Goal: Complete application form

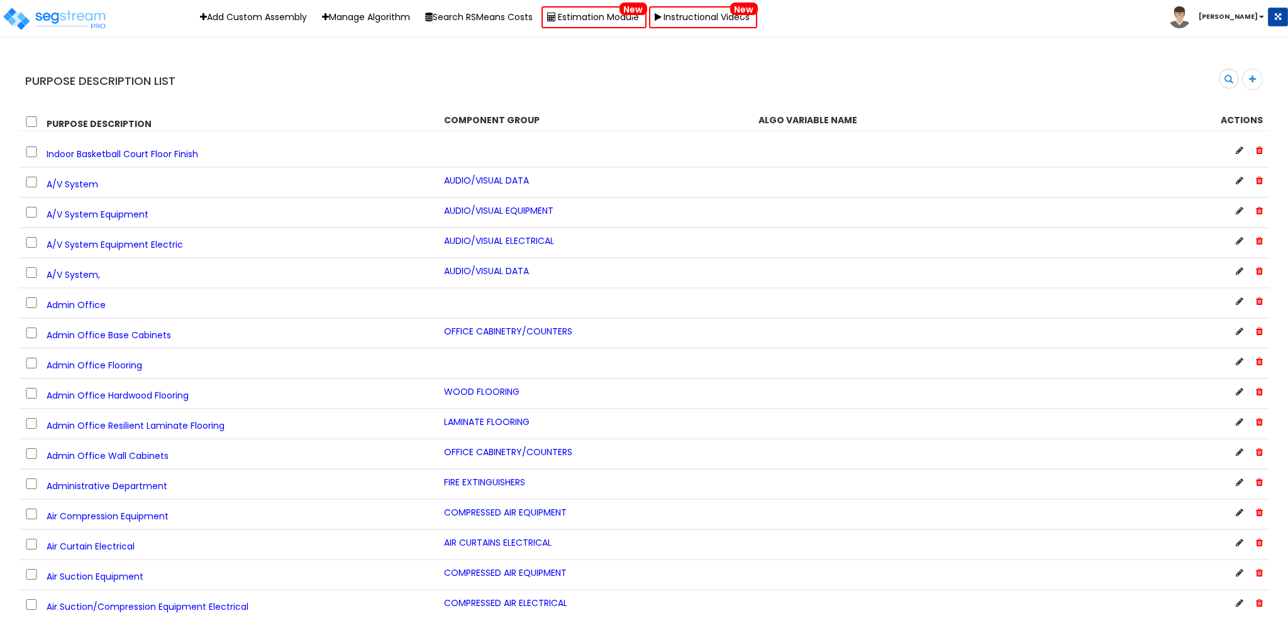
click at [631, 70] on div "Purpose Description List" at bounding box center [326, 81] width 635 height 25
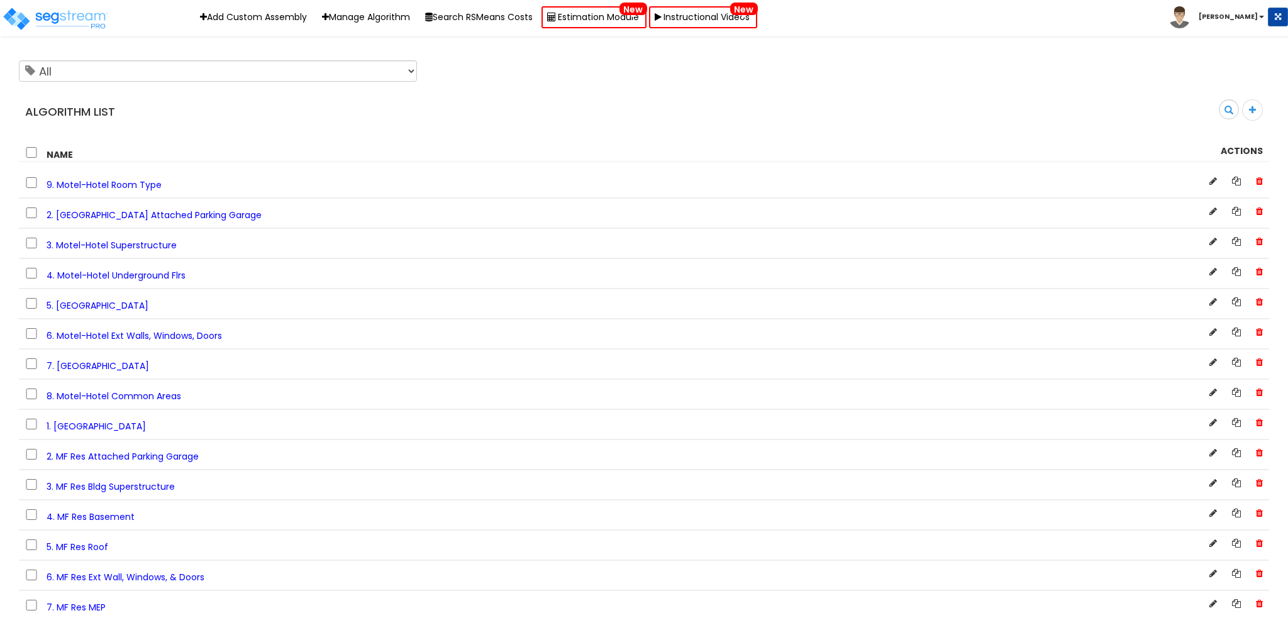
scroll to position [846, 0]
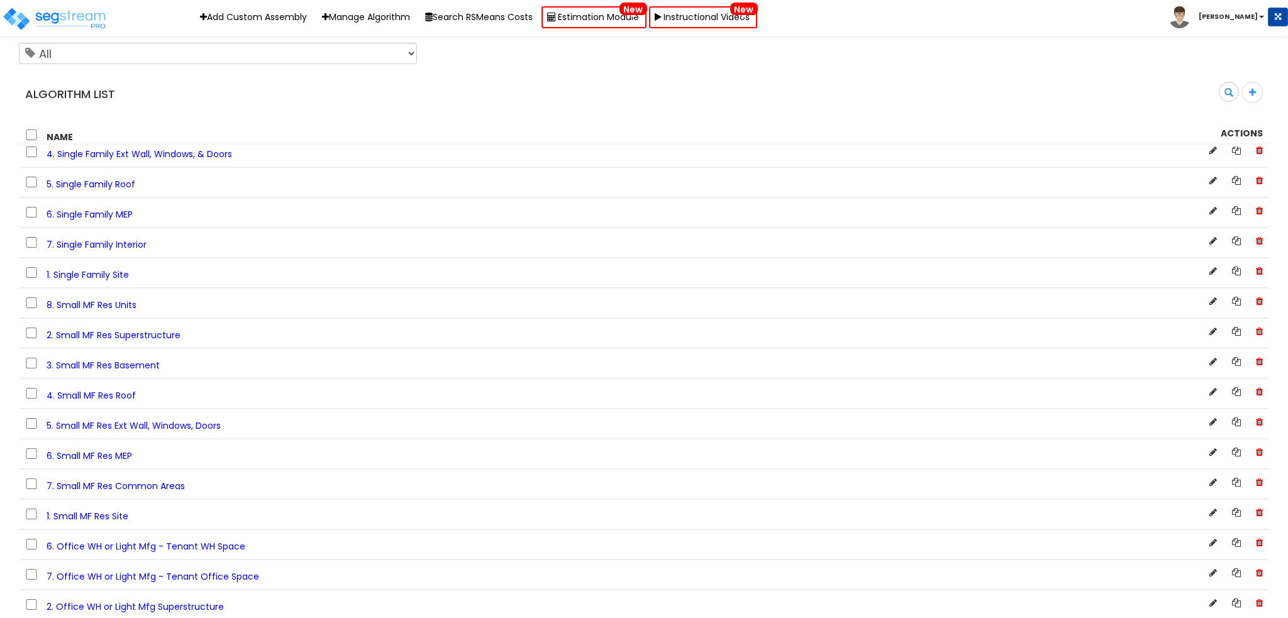
click at [106, 432] on span "5. Small MF Res Ext Wall, Windows, Doors" at bounding box center [134, 425] width 174 height 13
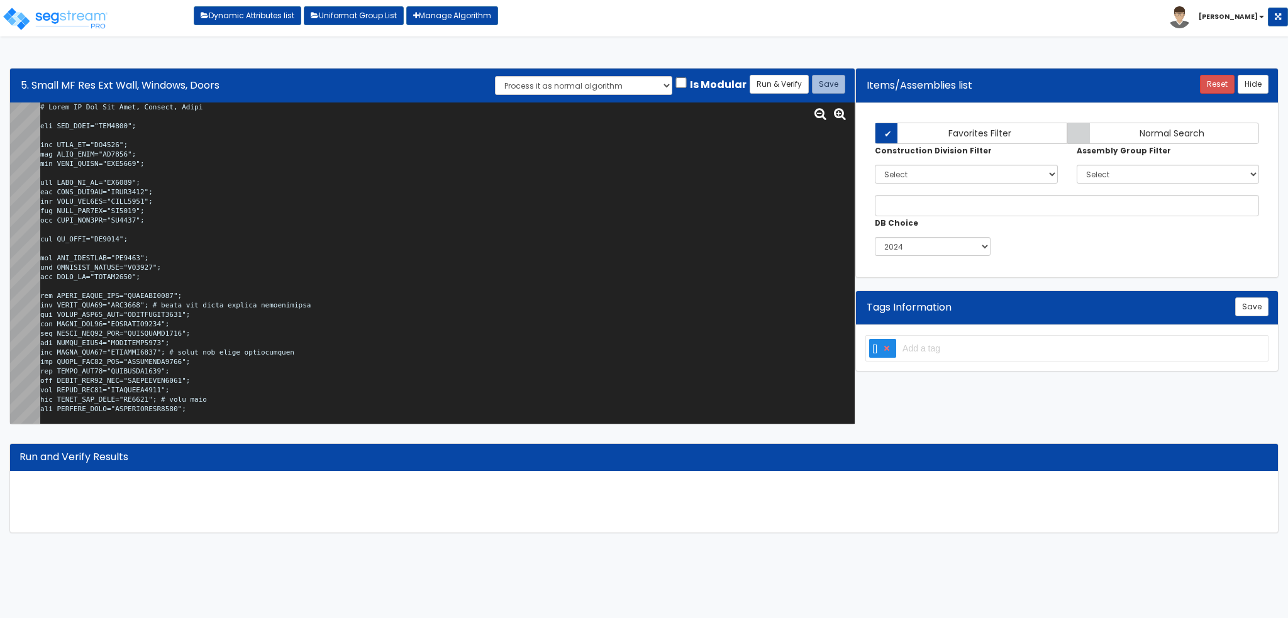
click at [344, 206] on textarea at bounding box center [447, 263] width 814 height 321
click at [254, 232] on textarea at bounding box center [447, 263] width 814 height 321
click at [251, 213] on textarea at bounding box center [447, 263] width 814 height 321
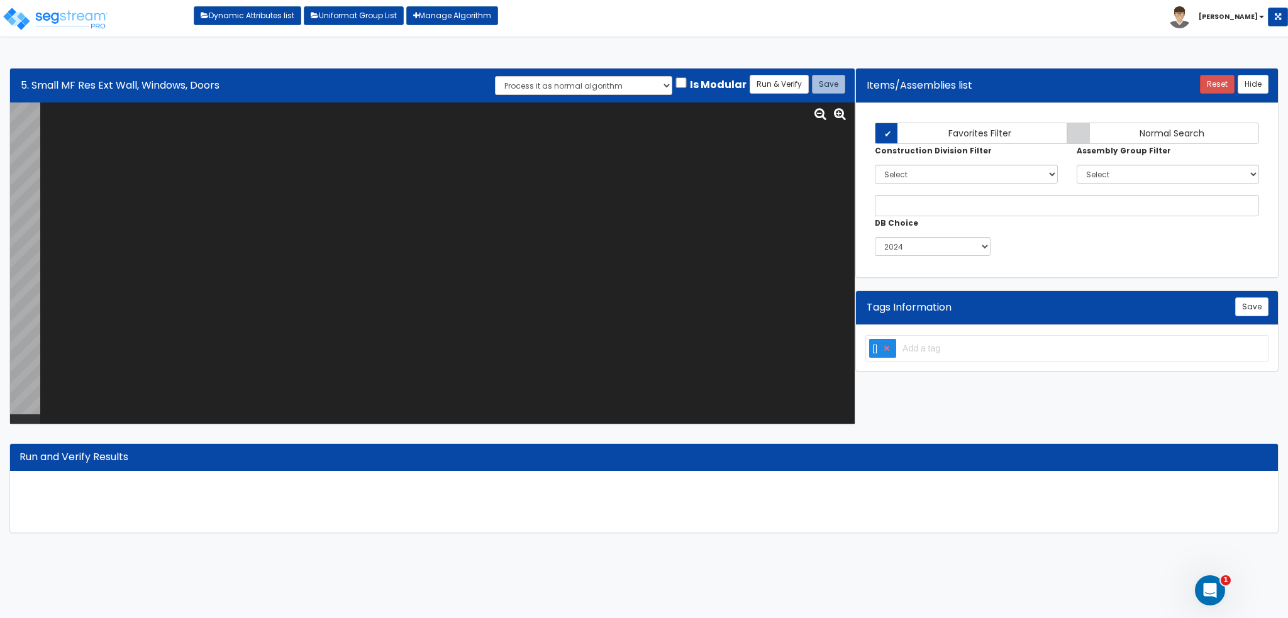
paste textarea "# Small MF Res Ext Wall, Windows, Doors var RES_TIER="TSC0000"; var BLDG_HT="WH…"
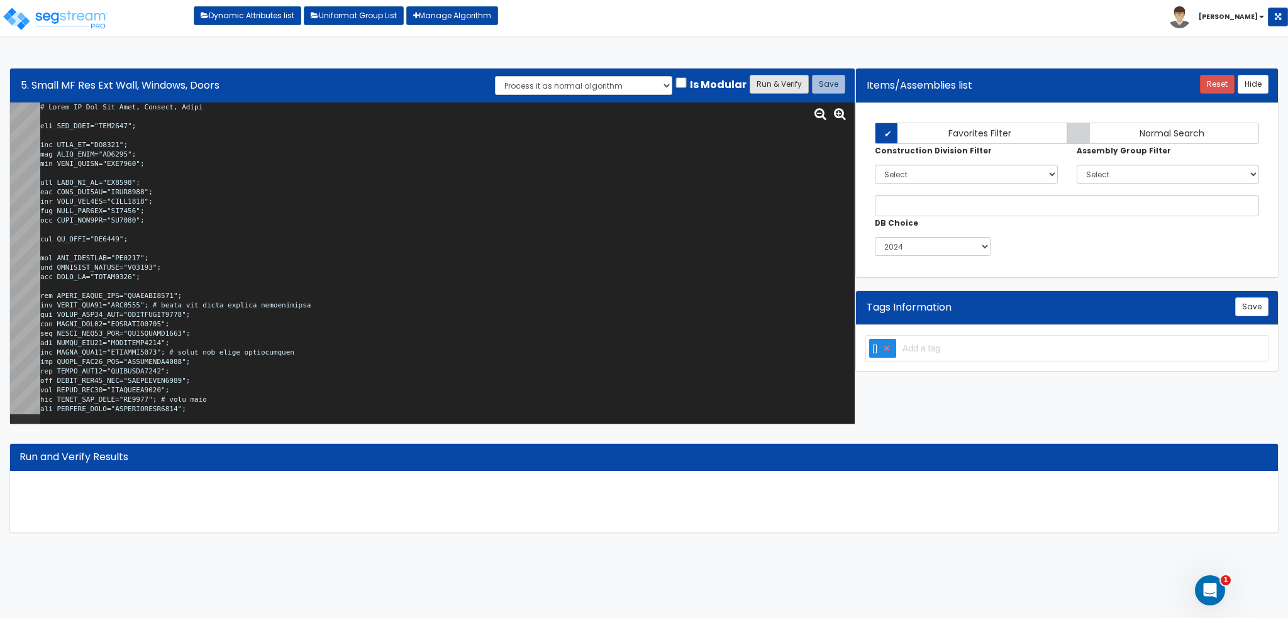
type textarea "# Small MF Res Ext Wall, Windows, Doors var RES_TIER="TSC0000"; var BLDG_HT="WH…"
click at [794, 85] on button "Run & Verify" at bounding box center [779, 84] width 59 height 19
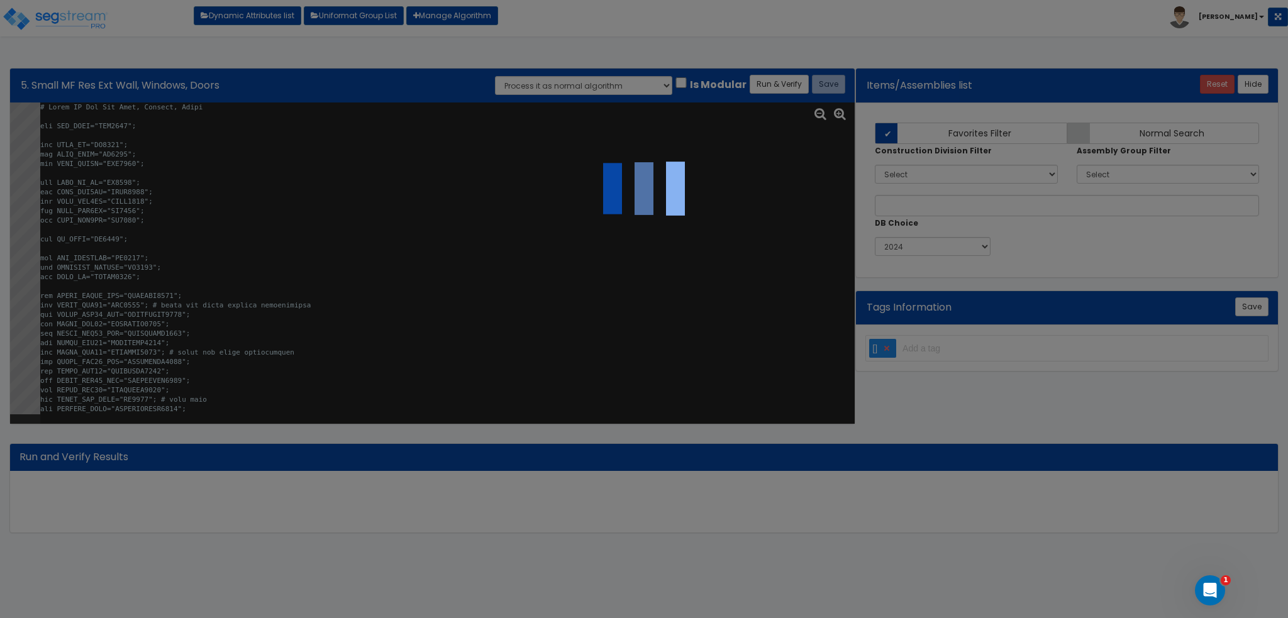
select select "0"
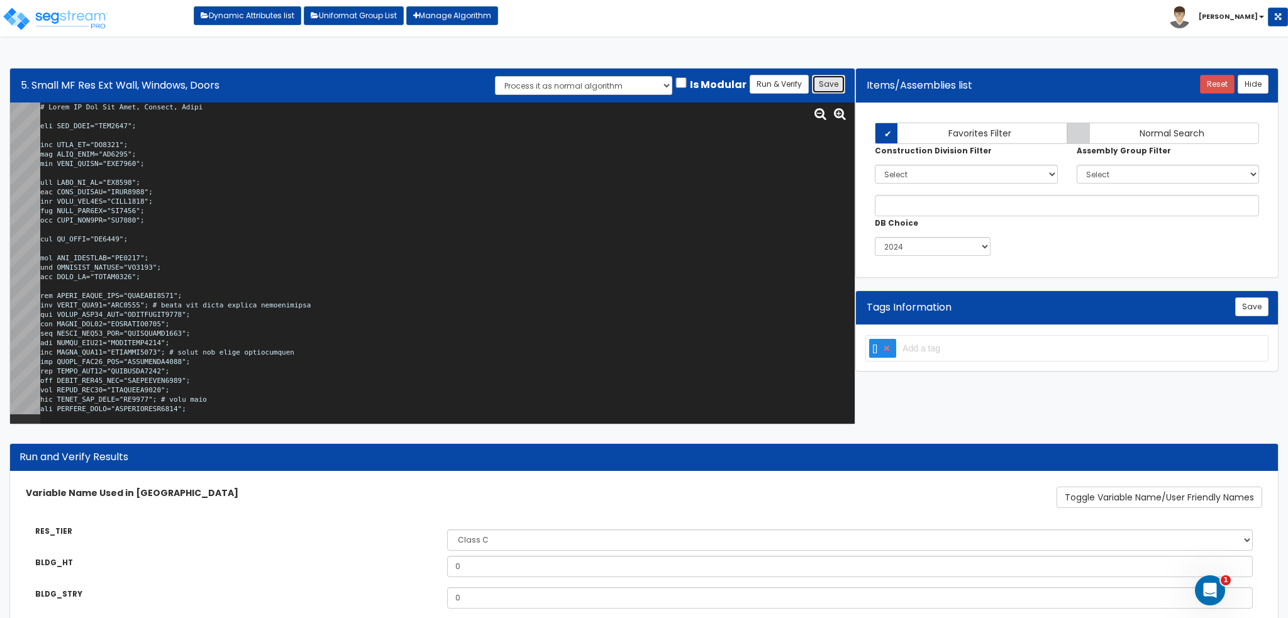
click at [828, 79] on button "Save" at bounding box center [828, 84] width 33 height 19
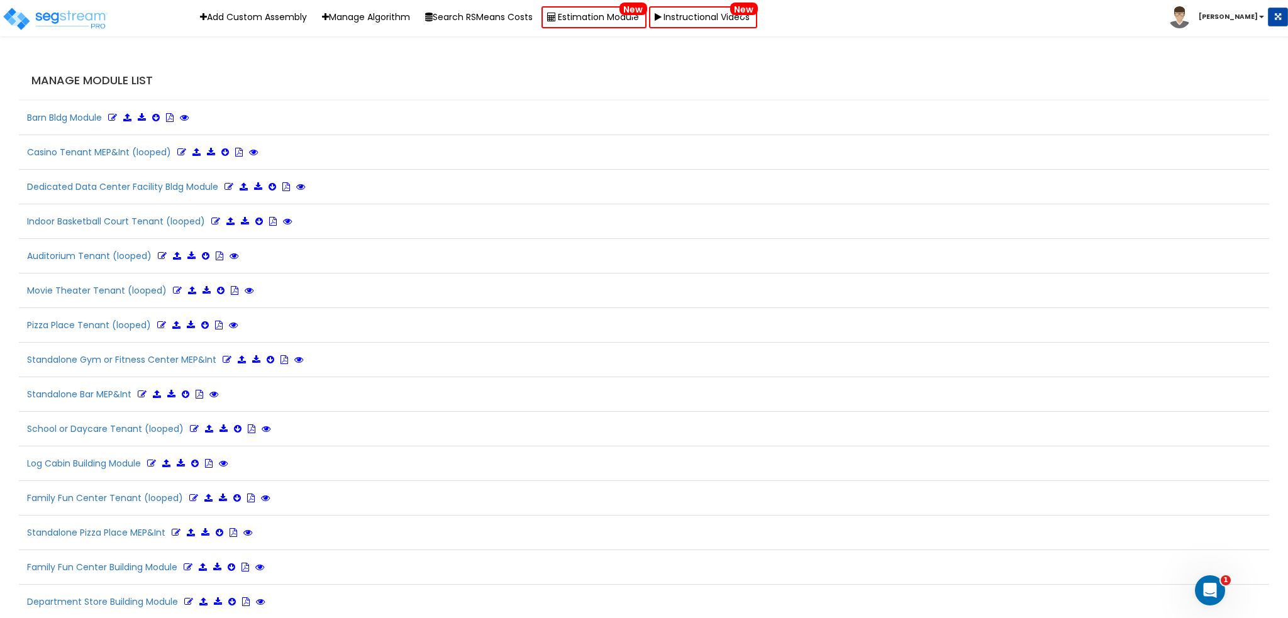
scroll to position [2784, 0]
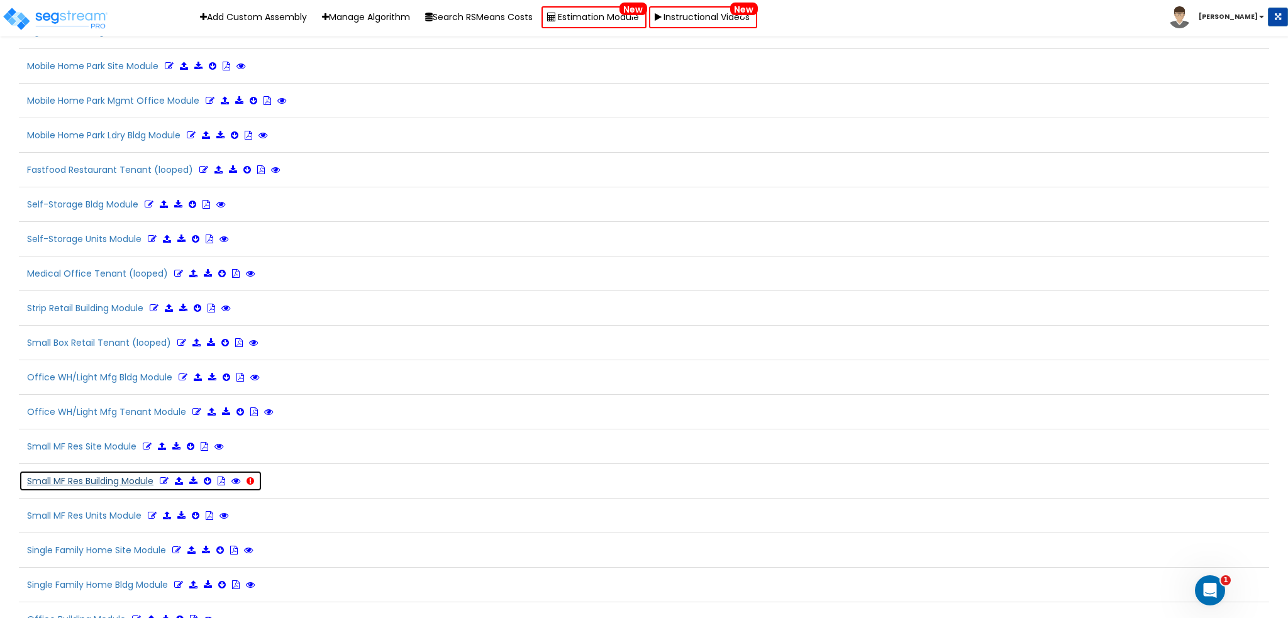
click at [162, 477] on icon at bounding box center [164, 481] width 9 height 9
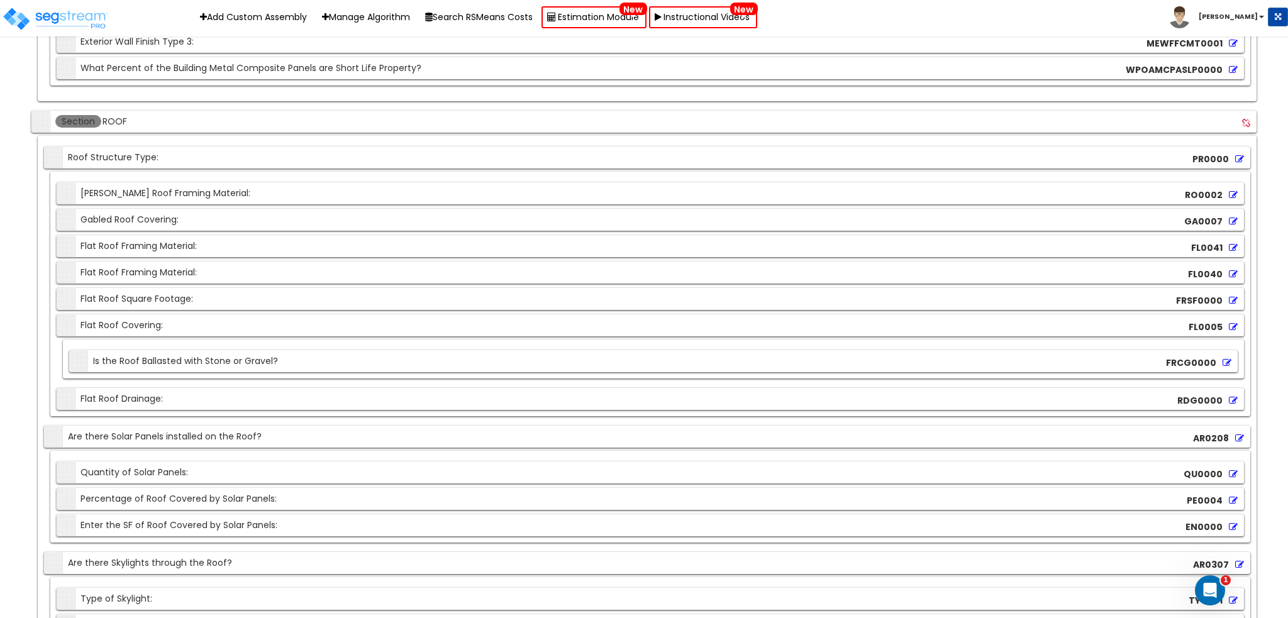
scroll to position [5880, 0]
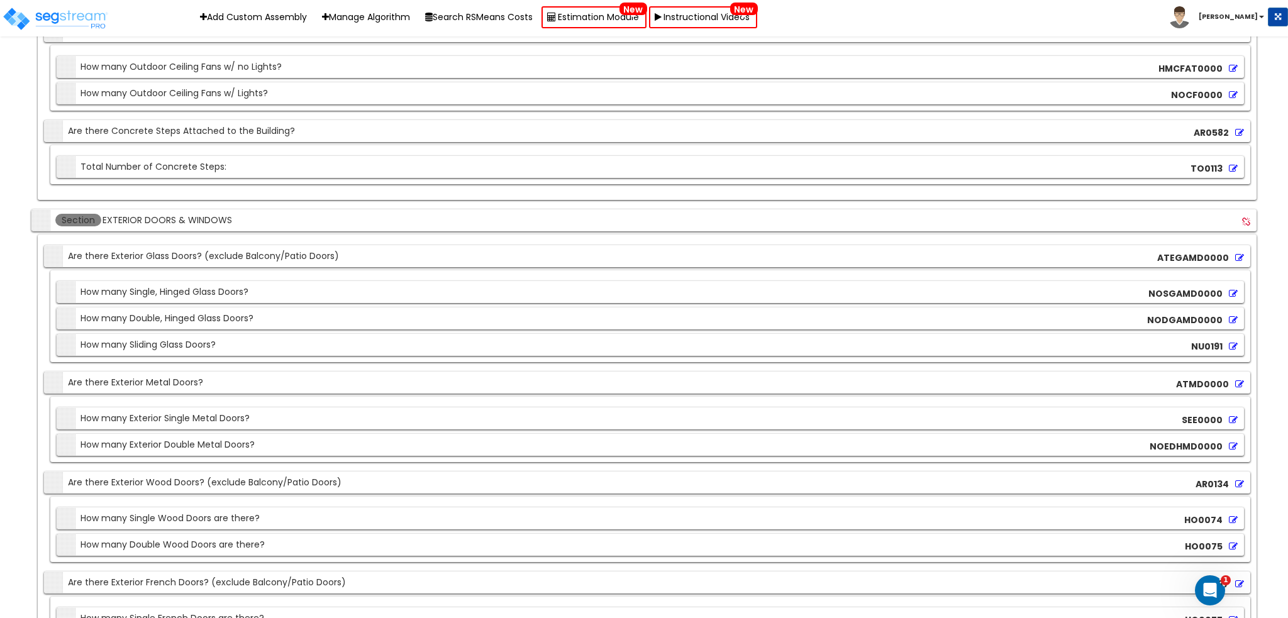
click at [208, 334] on div "Section How many Sliding Glass Doors?" at bounding box center [138, 345] width 156 height 22
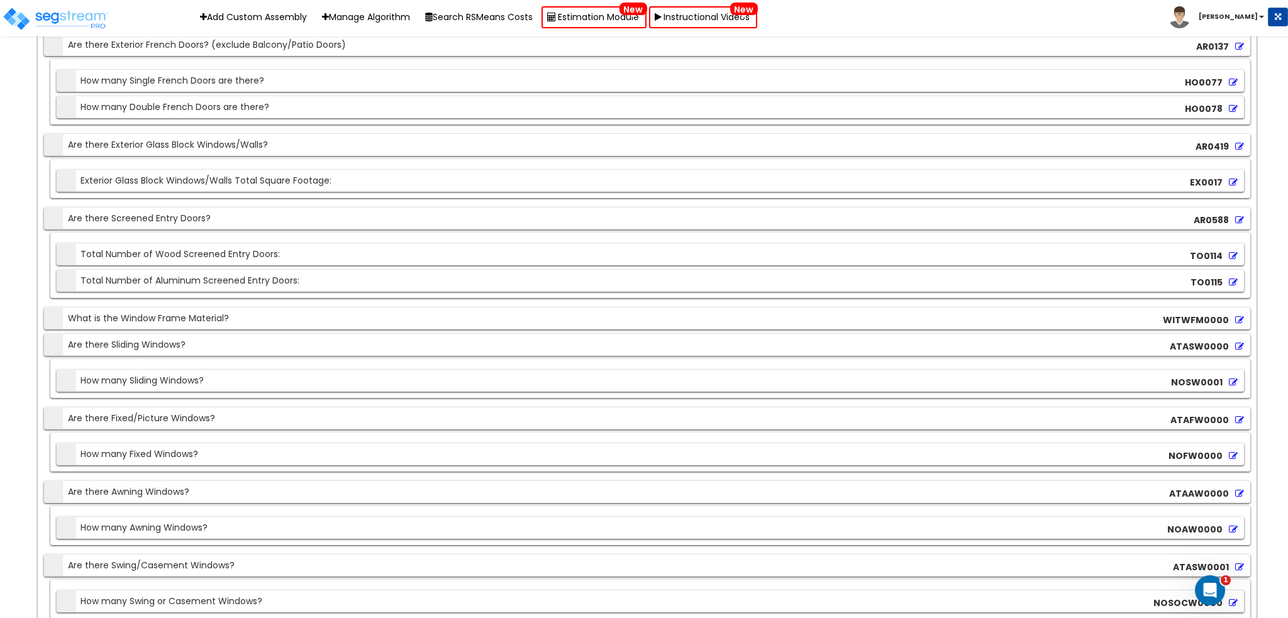
scroll to position [12316, 0]
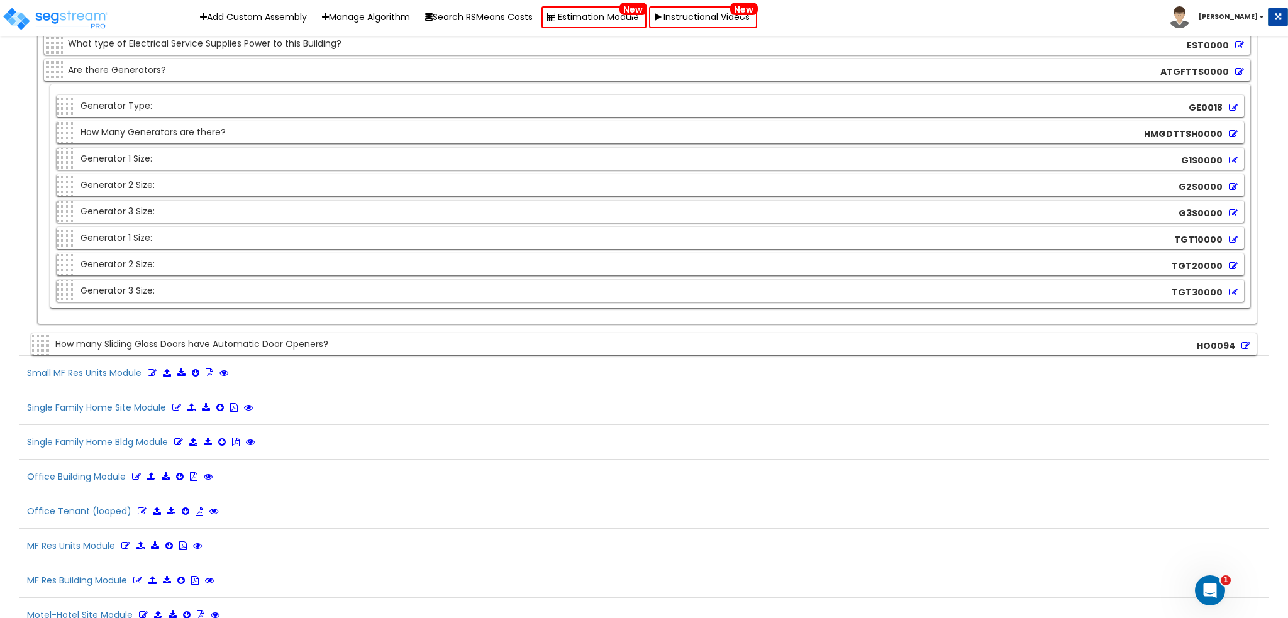
click at [209, 333] on div "Section How many Sliding Glass Doors have Automatic Door Openers?" at bounding box center [182, 344] width 294 height 22
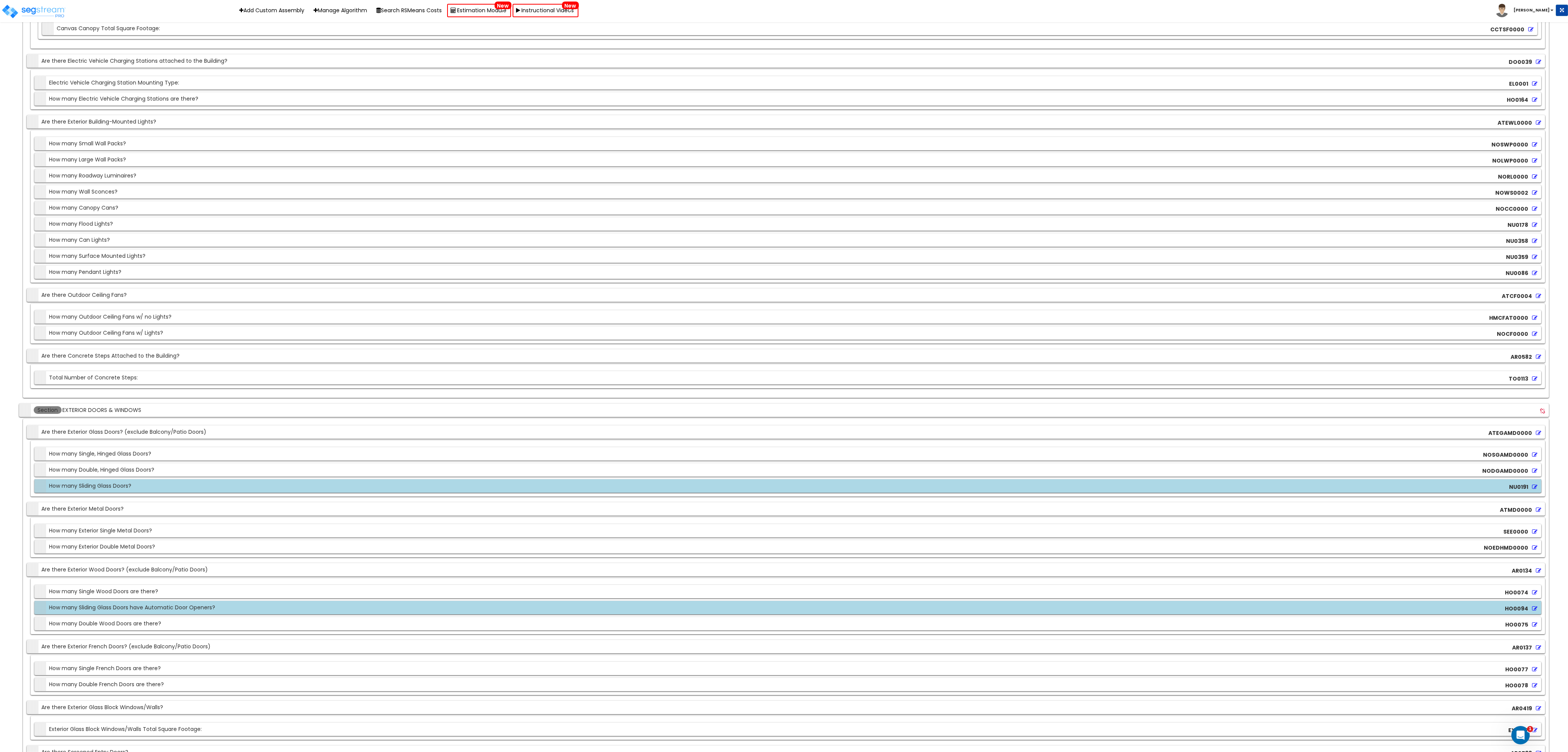
scroll to position [3458, 0]
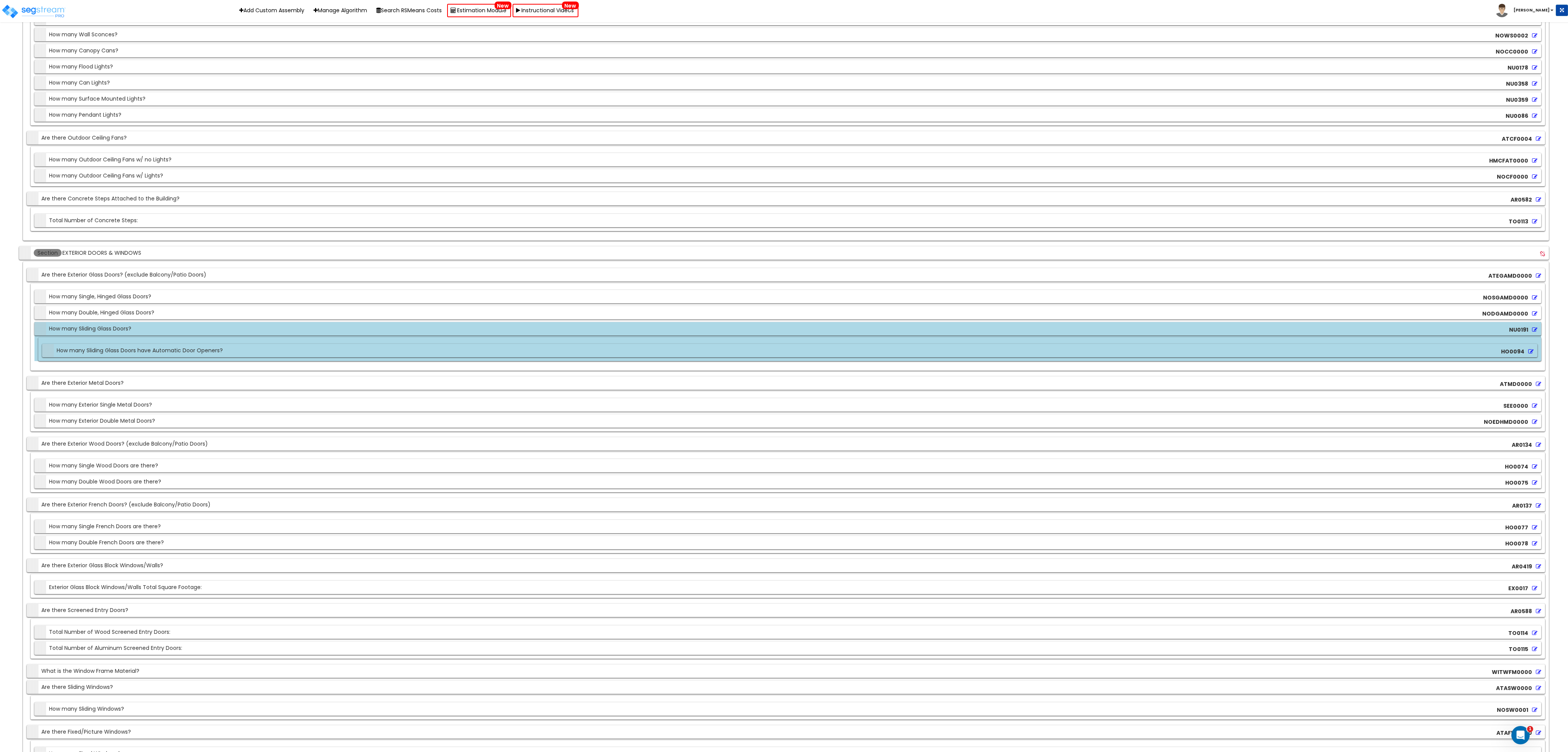
click at [169, 125] on div "Section How many Small Wall Packs? NOSWP0000 Section How many Large Wall Packs?…" at bounding box center [788, 49] width 1514 height 152
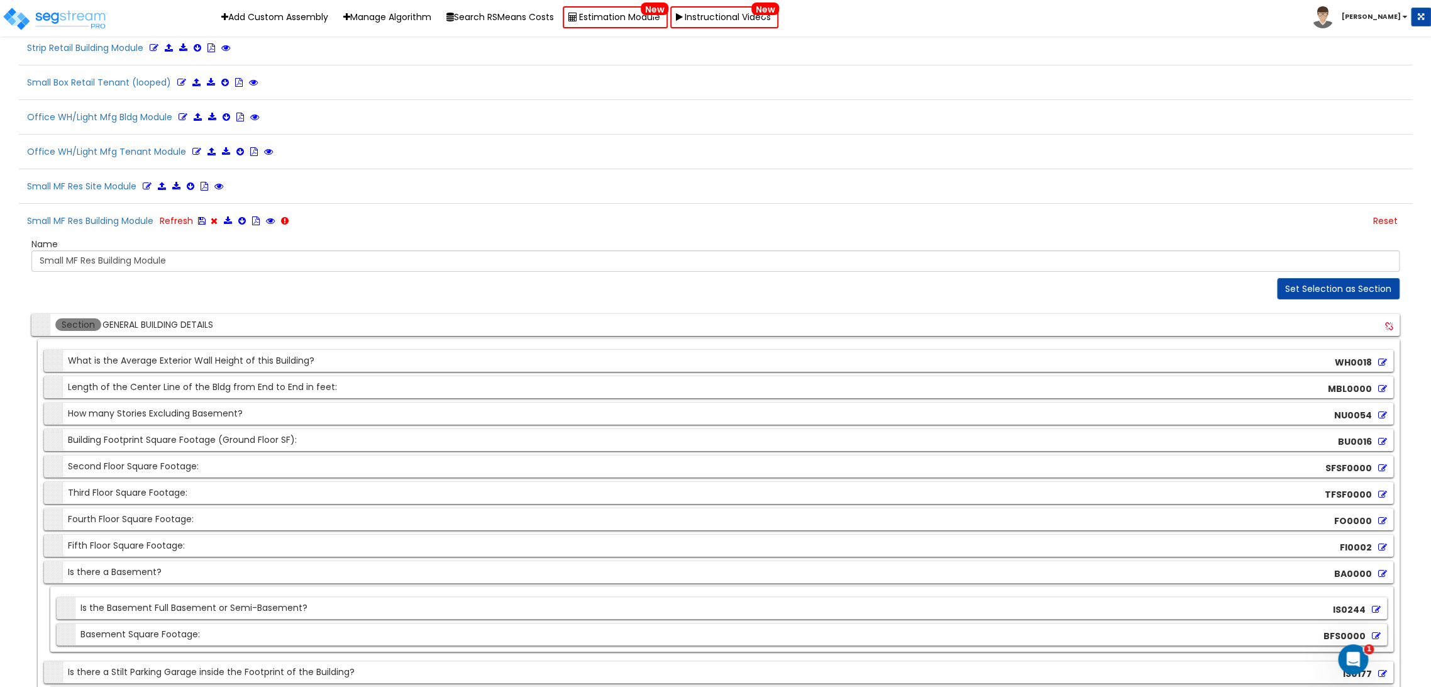
scroll to position [3035, 0]
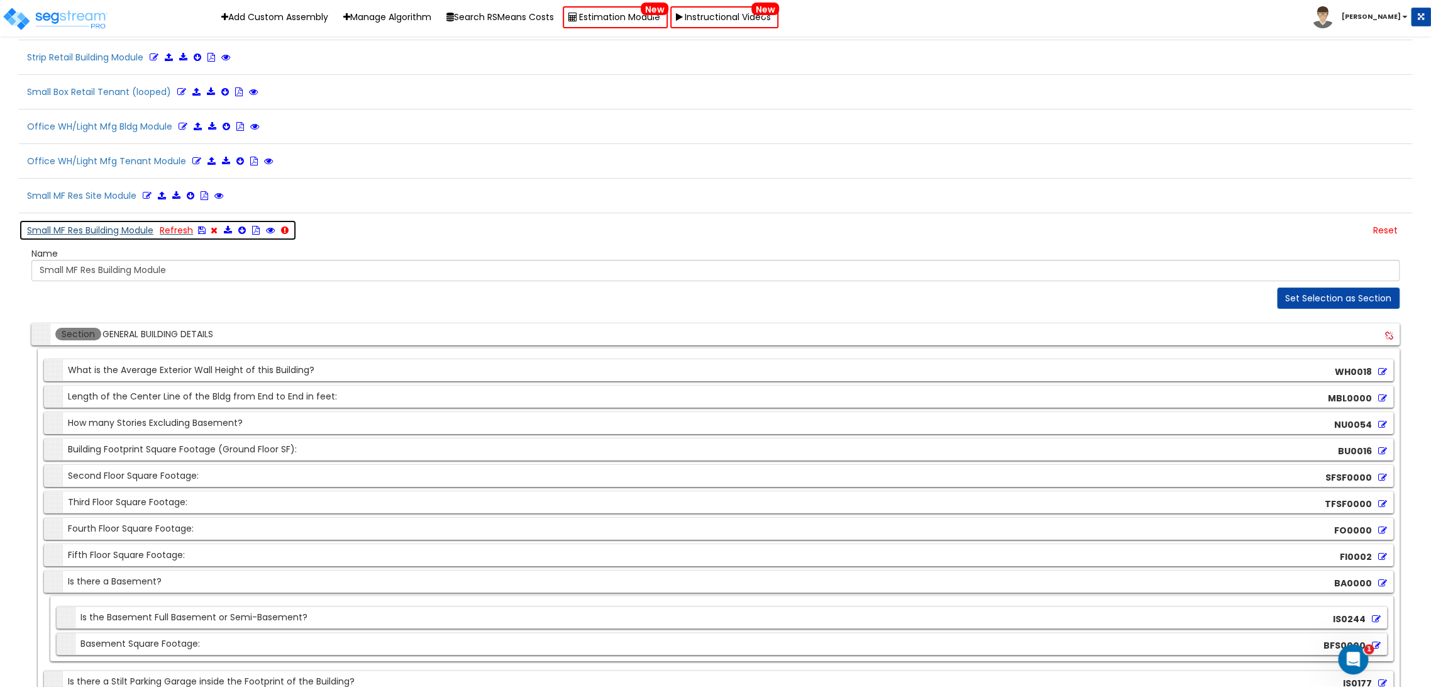
click at [204, 226] on icon at bounding box center [202, 230] width 8 height 9
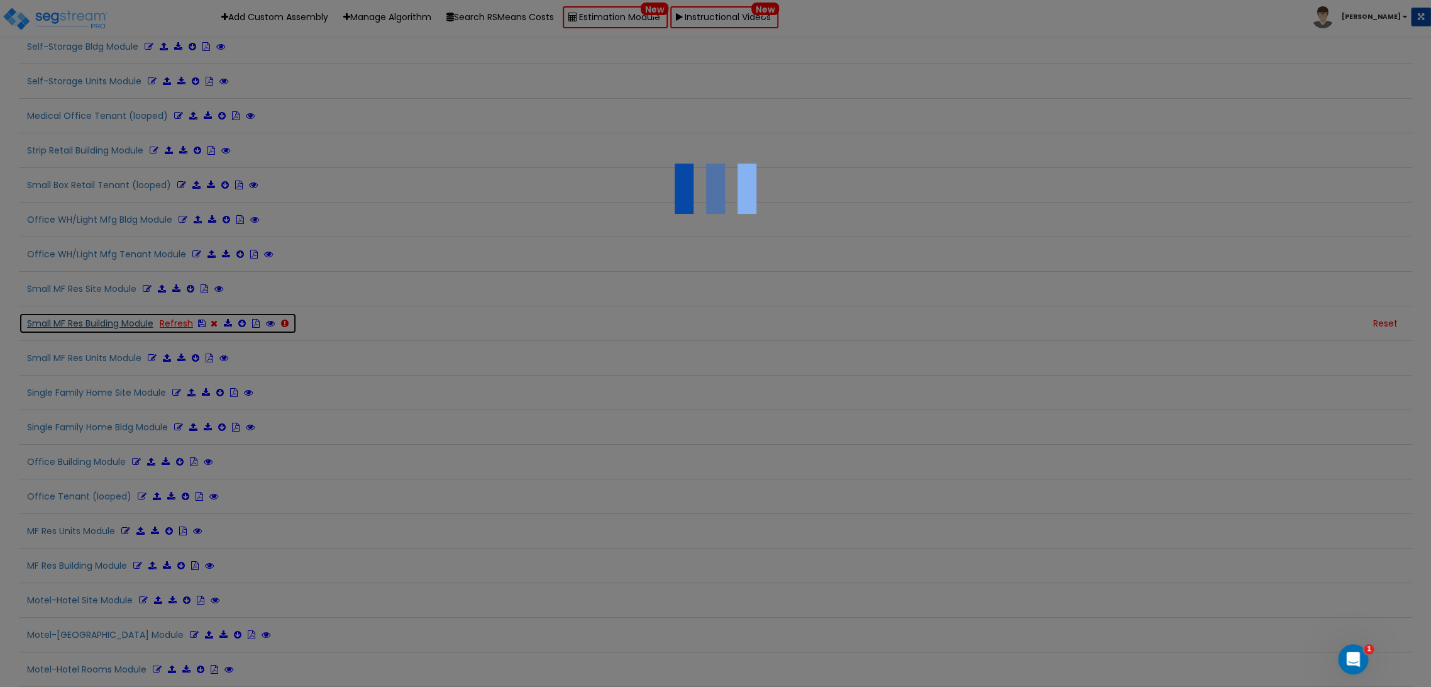
scroll to position [2920, 0]
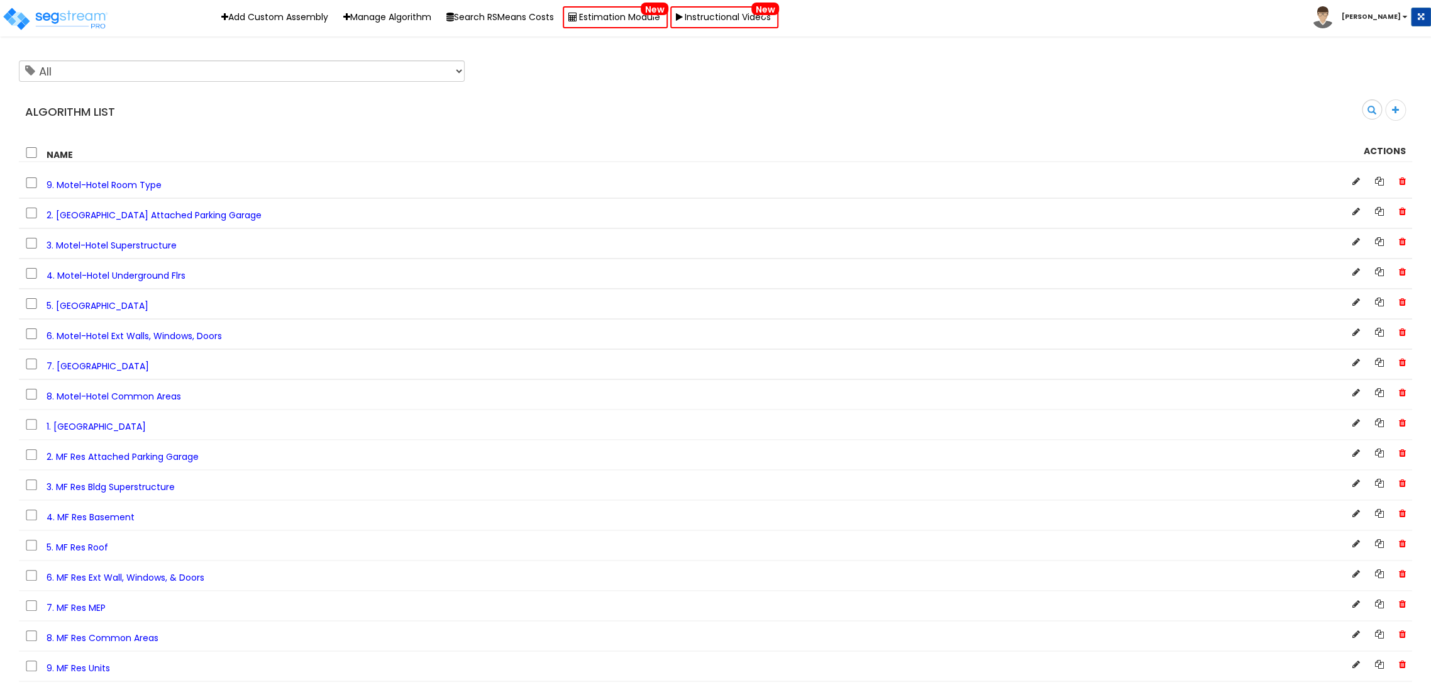
scroll to position [819, 0]
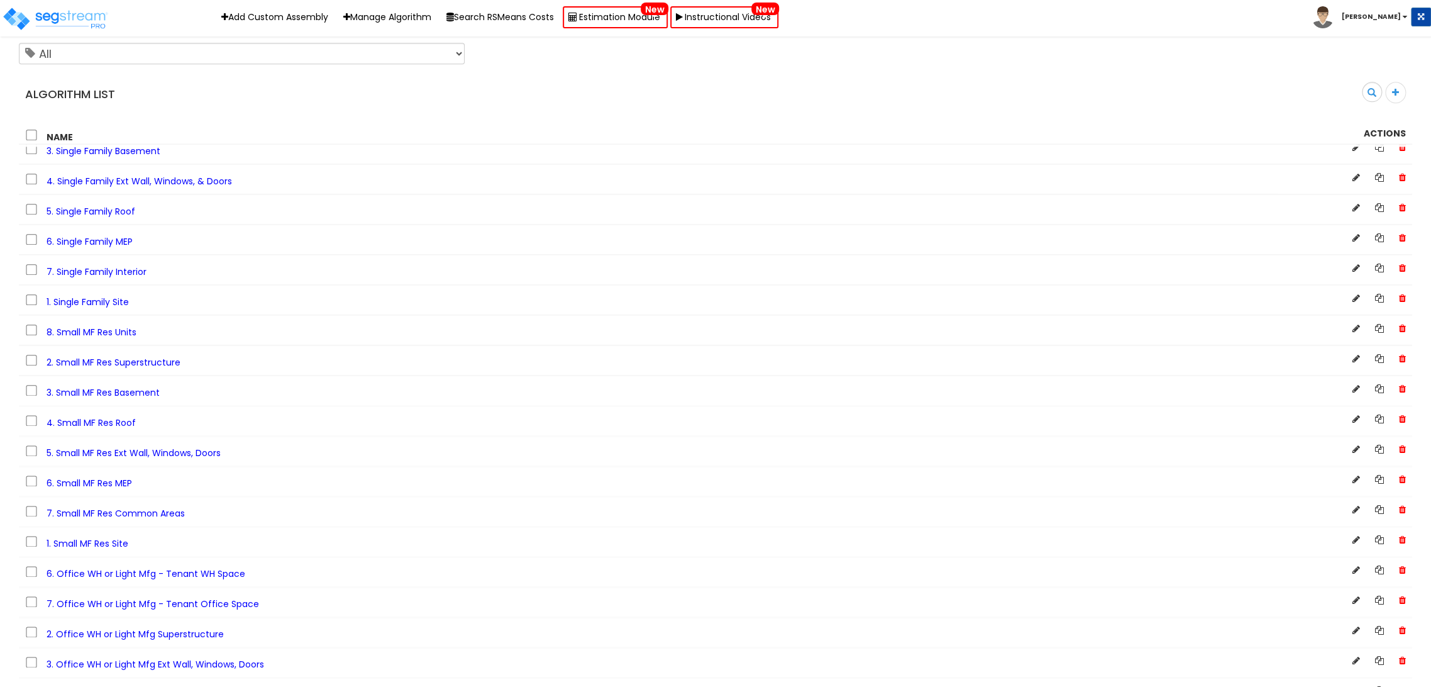
click at [109, 338] on span "8. Small MF Res Units" at bounding box center [92, 332] width 90 height 13
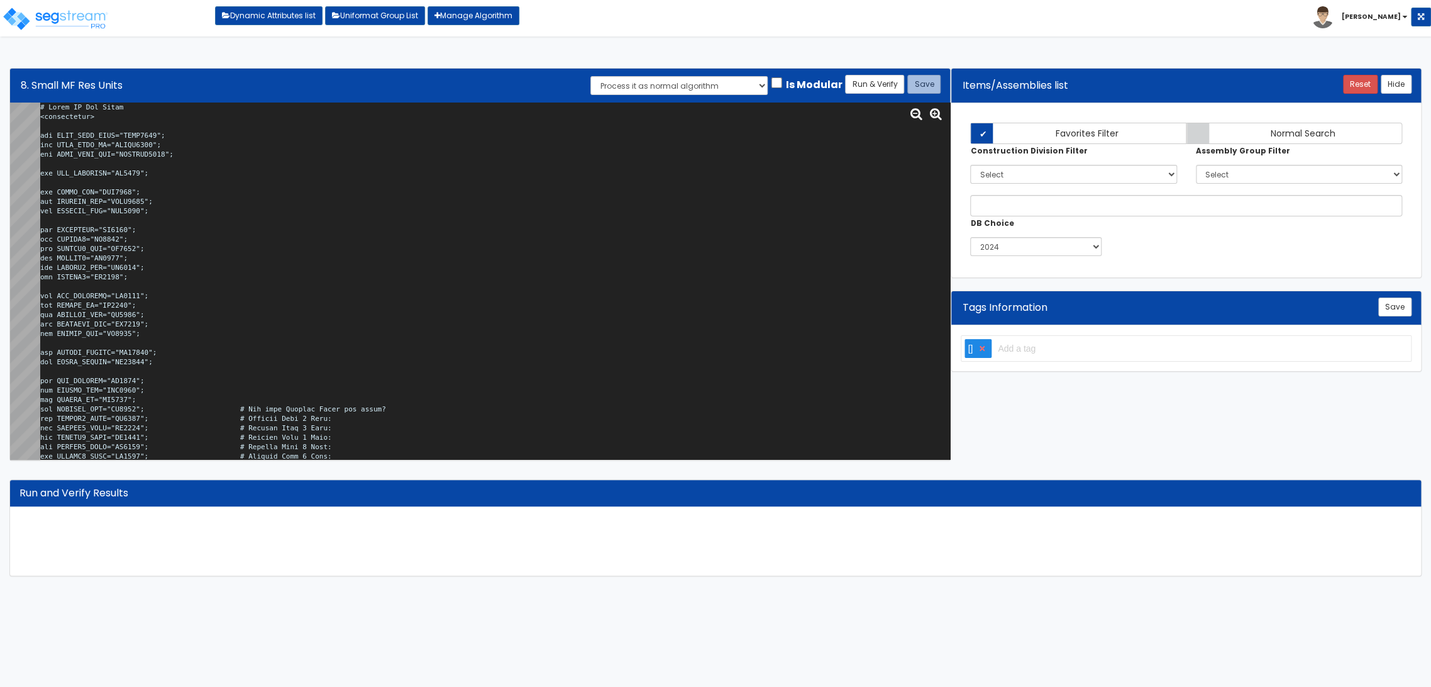
click at [145, 225] on textarea at bounding box center [495, 281] width 910 height 357
click at [232, 236] on textarea at bounding box center [495, 281] width 910 height 357
click at [209, 190] on textarea at bounding box center [495, 281] width 910 height 357
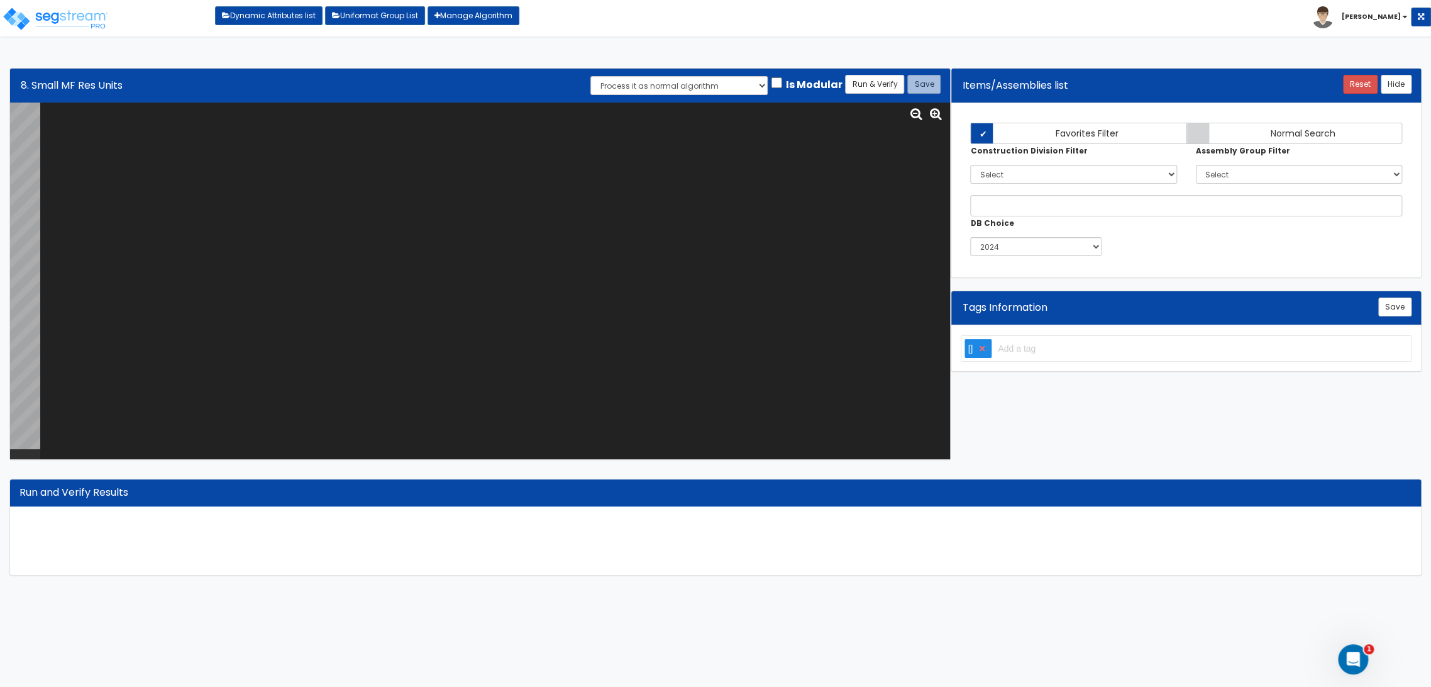
paste textarea "# Small MF Res Units <loopenabled> var UNIT_TYPE_NAME="RUTN0000"; var UNIT_TYPE…"
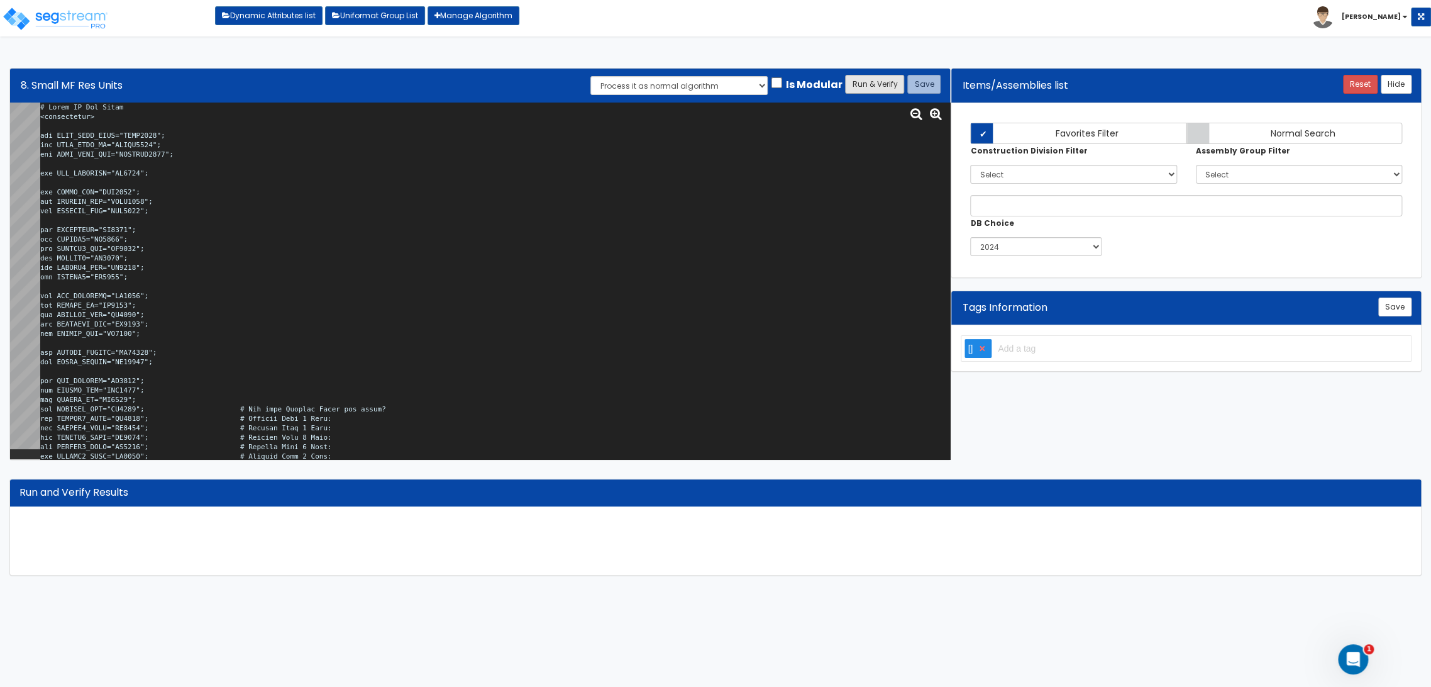
type textarea "# Small MF Res Units <loopenabled> var UNIT_TYPE_NAME="RUTN0000"; var UNIT_TYPE…"
click at [884, 87] on button "Run & Verify" at bounding box center [874, 84] width 59 height 19
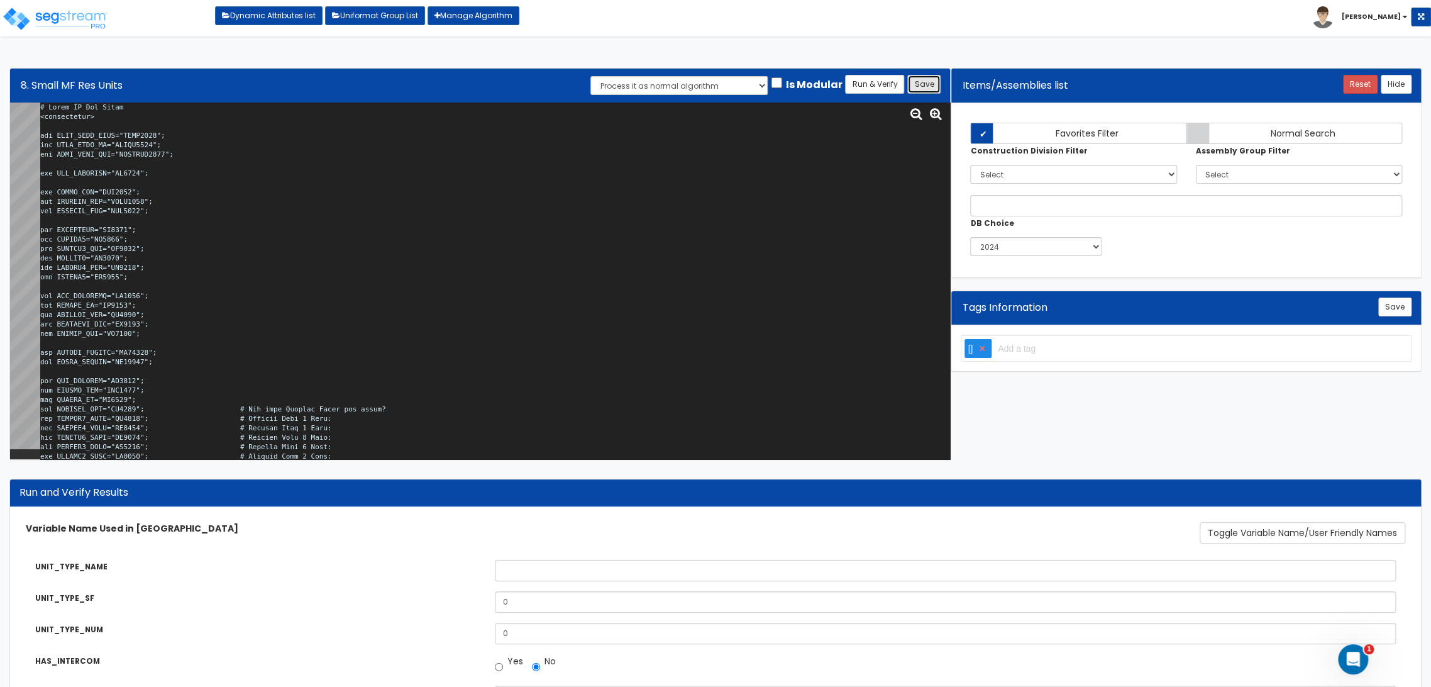
click at [938, 84] on button "Save" at bounding box center [924, 84] width 33 height 19
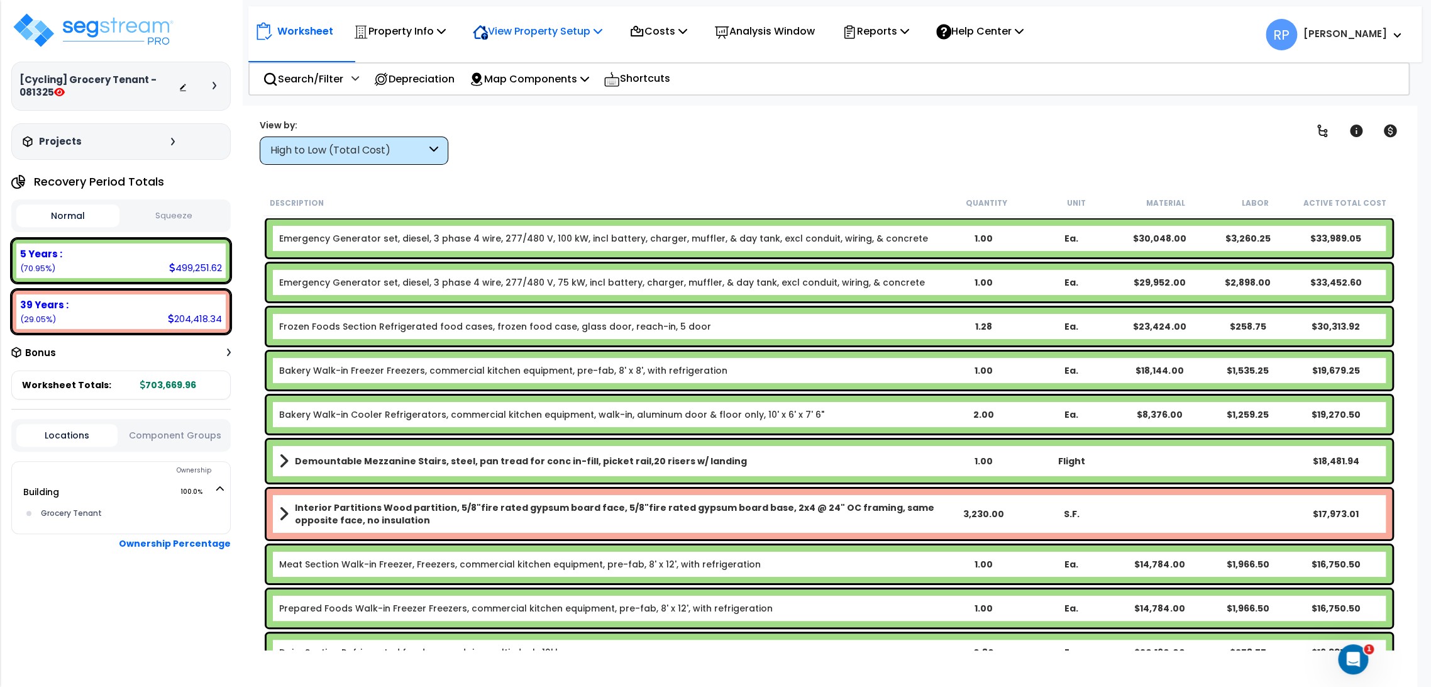
click at [446, 45] on div "View Property Setup" at bounding box center [399, 31] width 92 height 30
click at [541, 85] on link "View Questionnaire" at bounding box center [529, 86] width 125 height 25
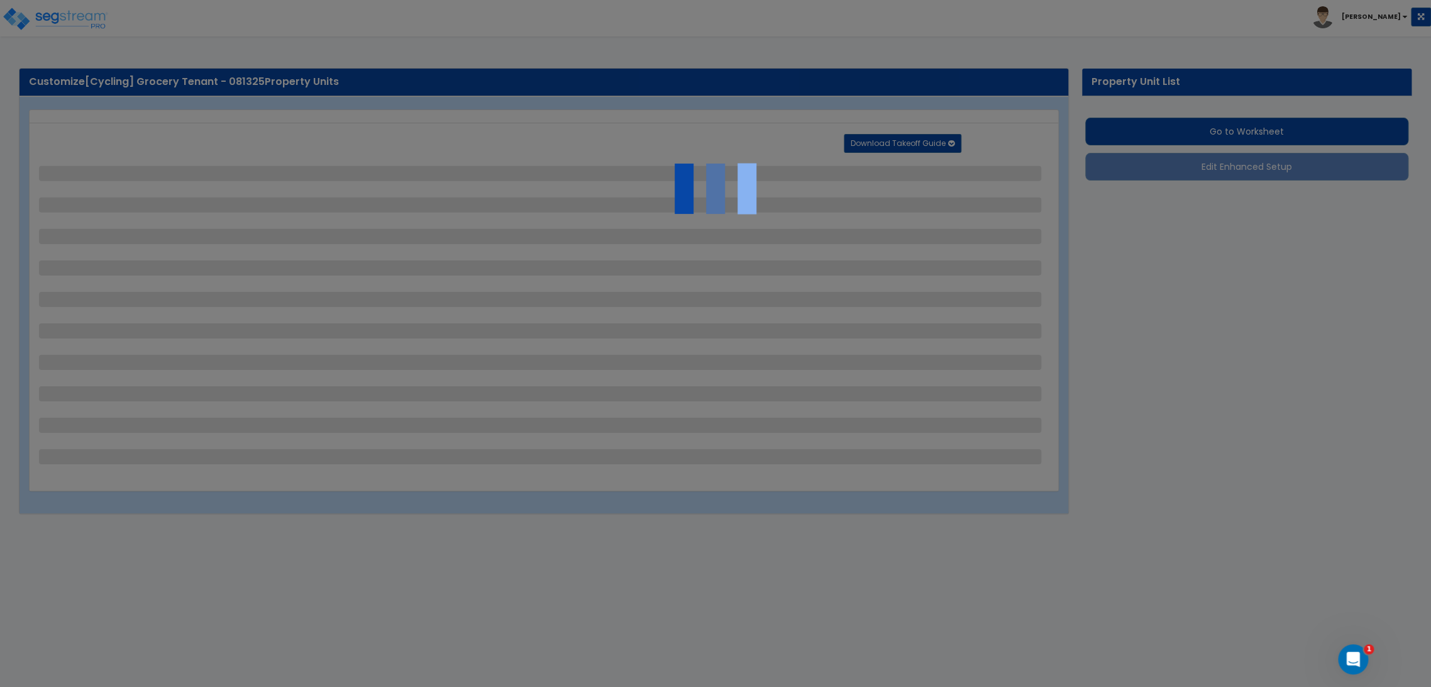
select select "1"
select select "2"
select select "1"
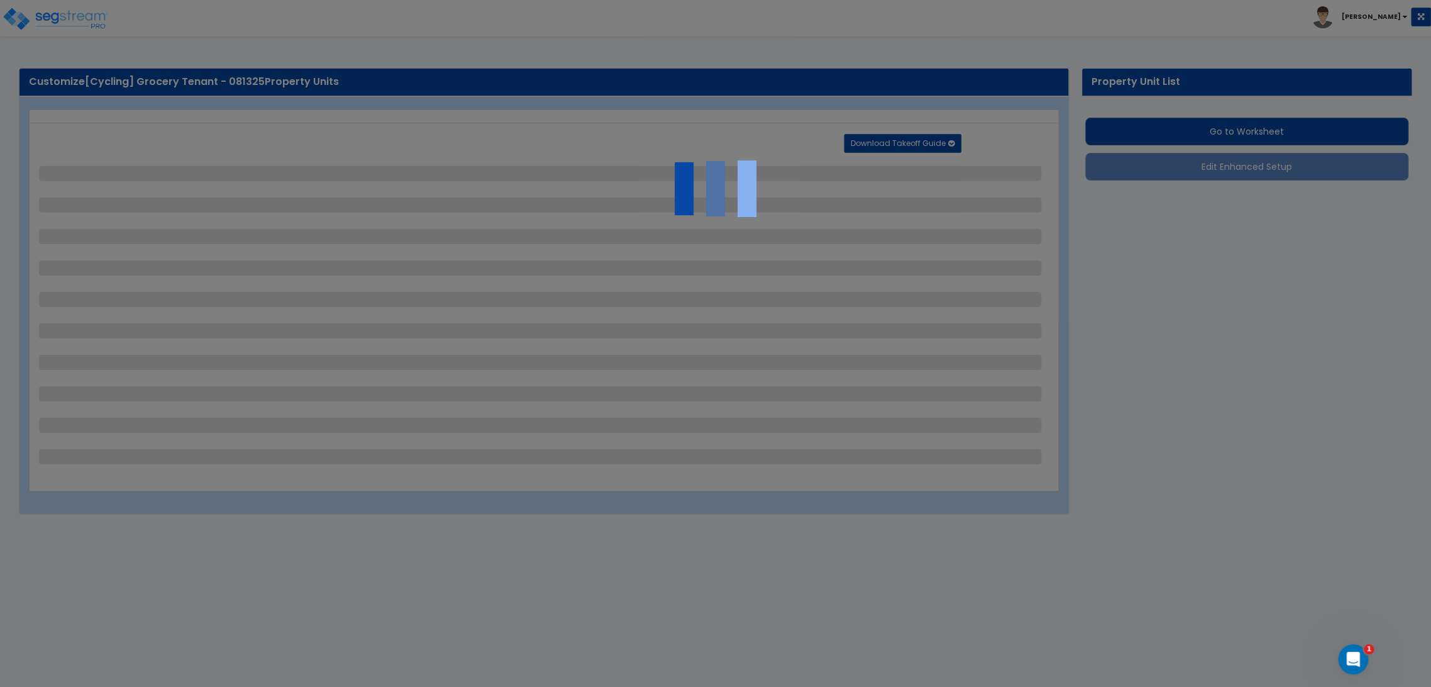
select select "2"
select select "1"
select select "2"
select select "4"
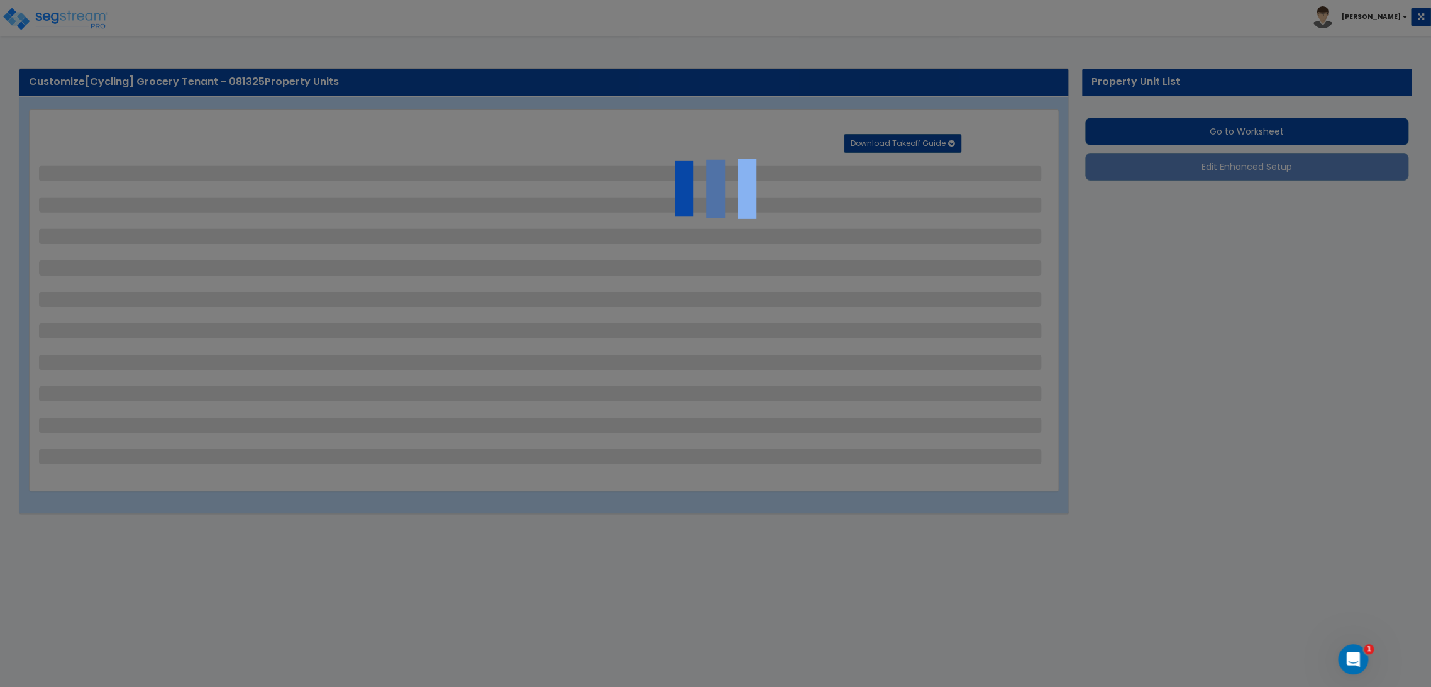
select select "2"
select select "4"
select select "1"
select select "3"
select select "1"
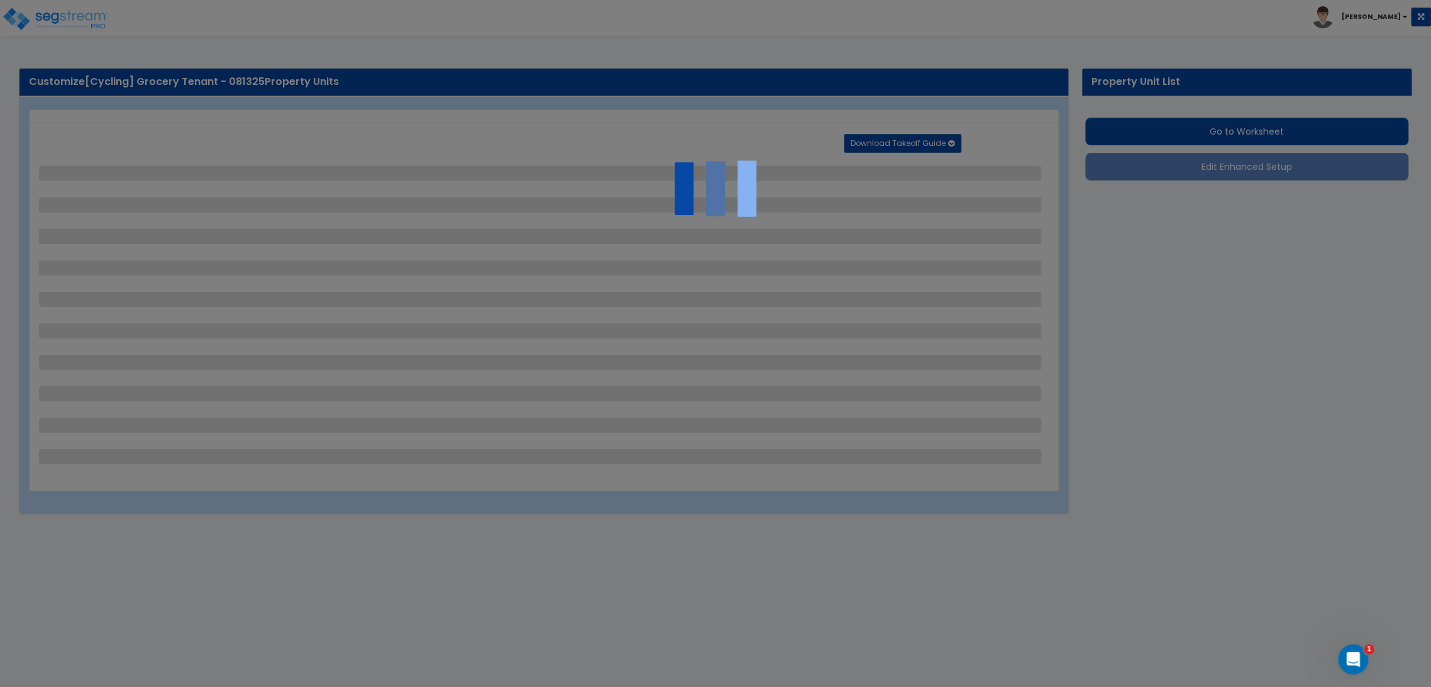
select select "2"
select select "3"
select select "1"
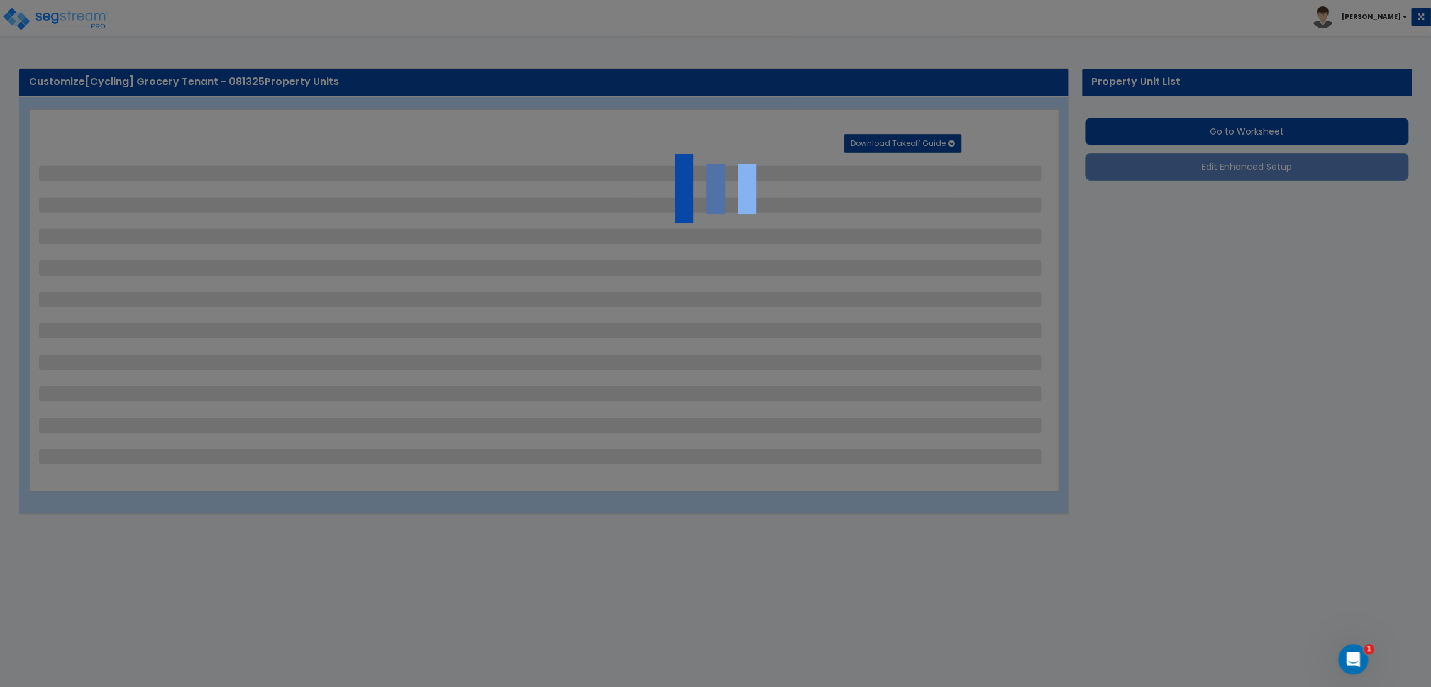
select select "1"
select select "5"
select select "2"
select select "1"
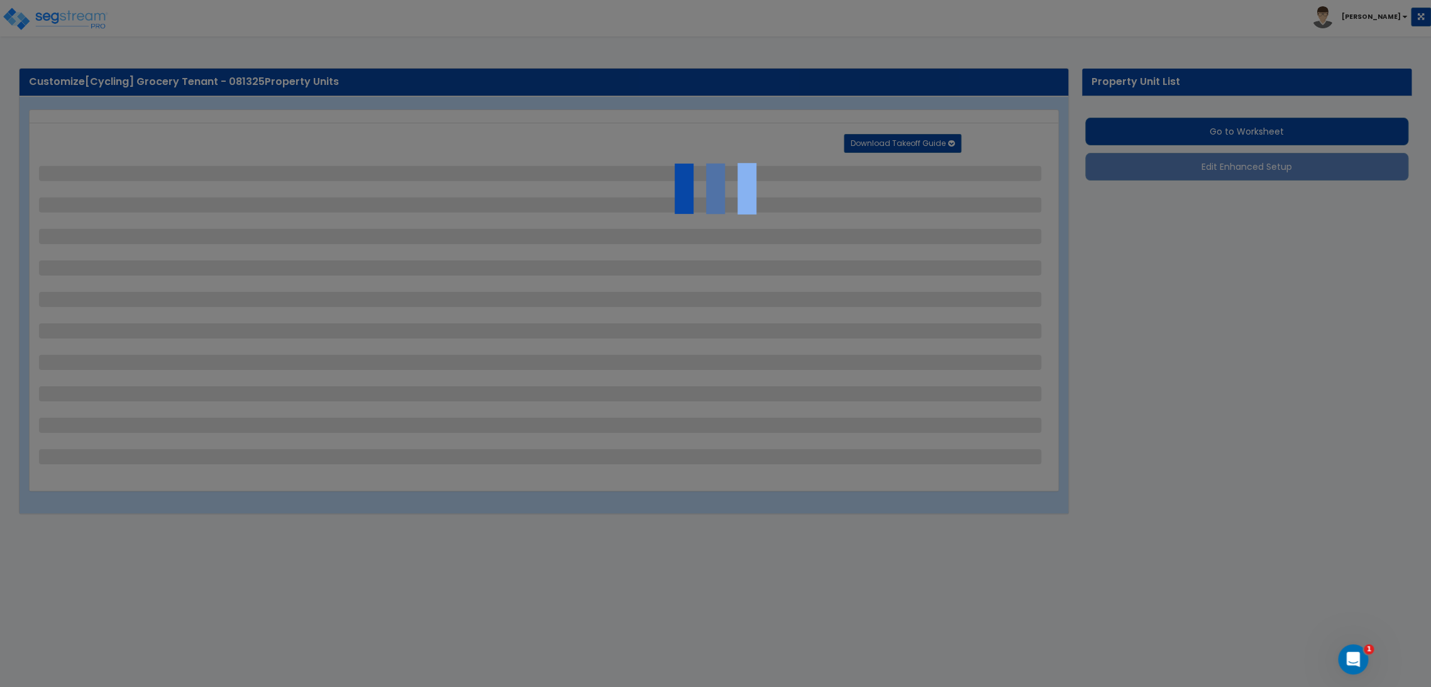
select select "1"
select select "2"
select select "1"
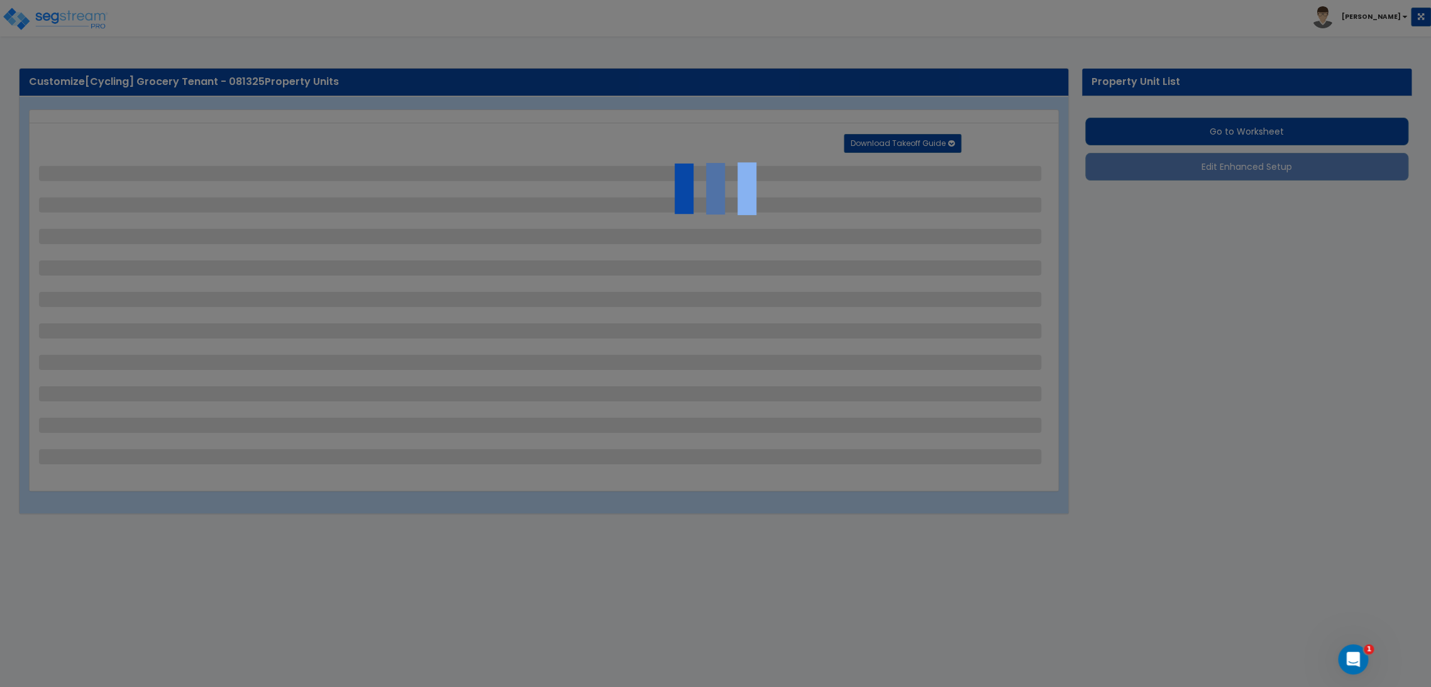
select select "1"
select select "3"
select select "1"
select select "2"
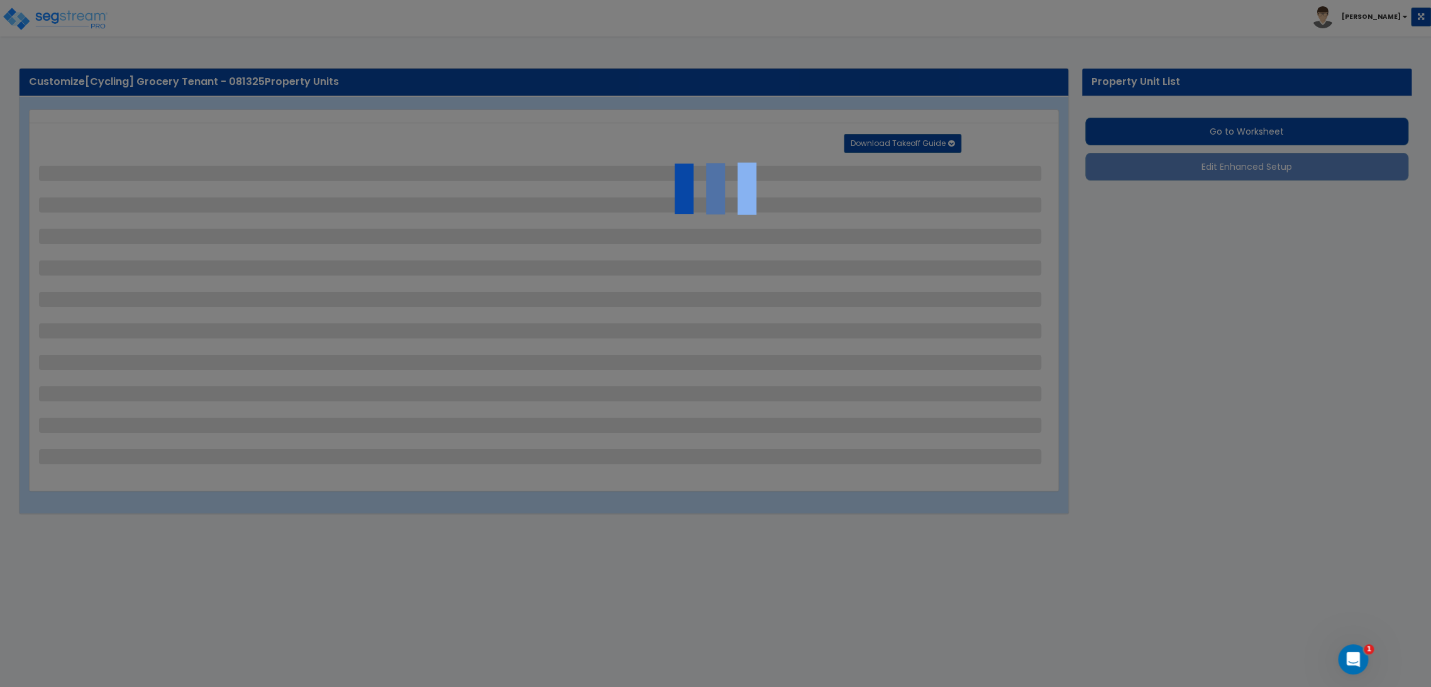
select select "4"
select select "1"
select select "2"
select select "3"
select select "1"
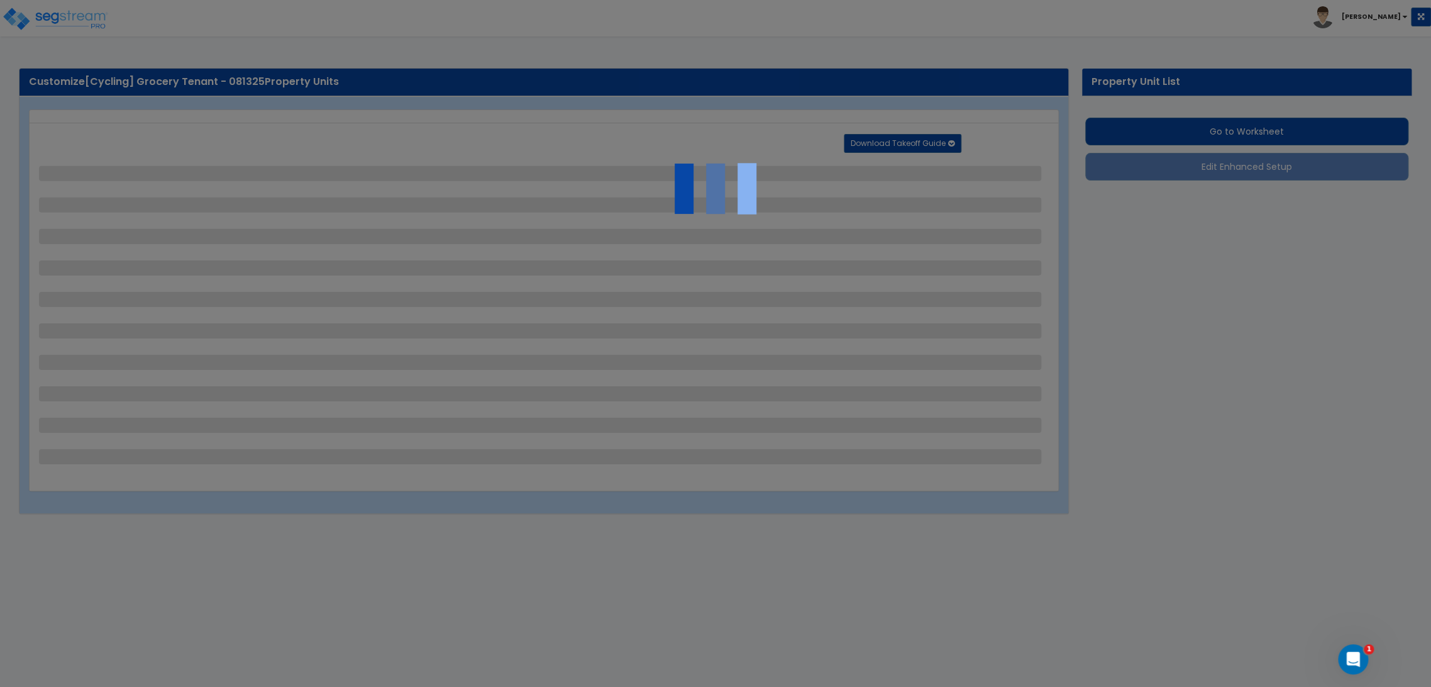
select select "1"
select select "2"
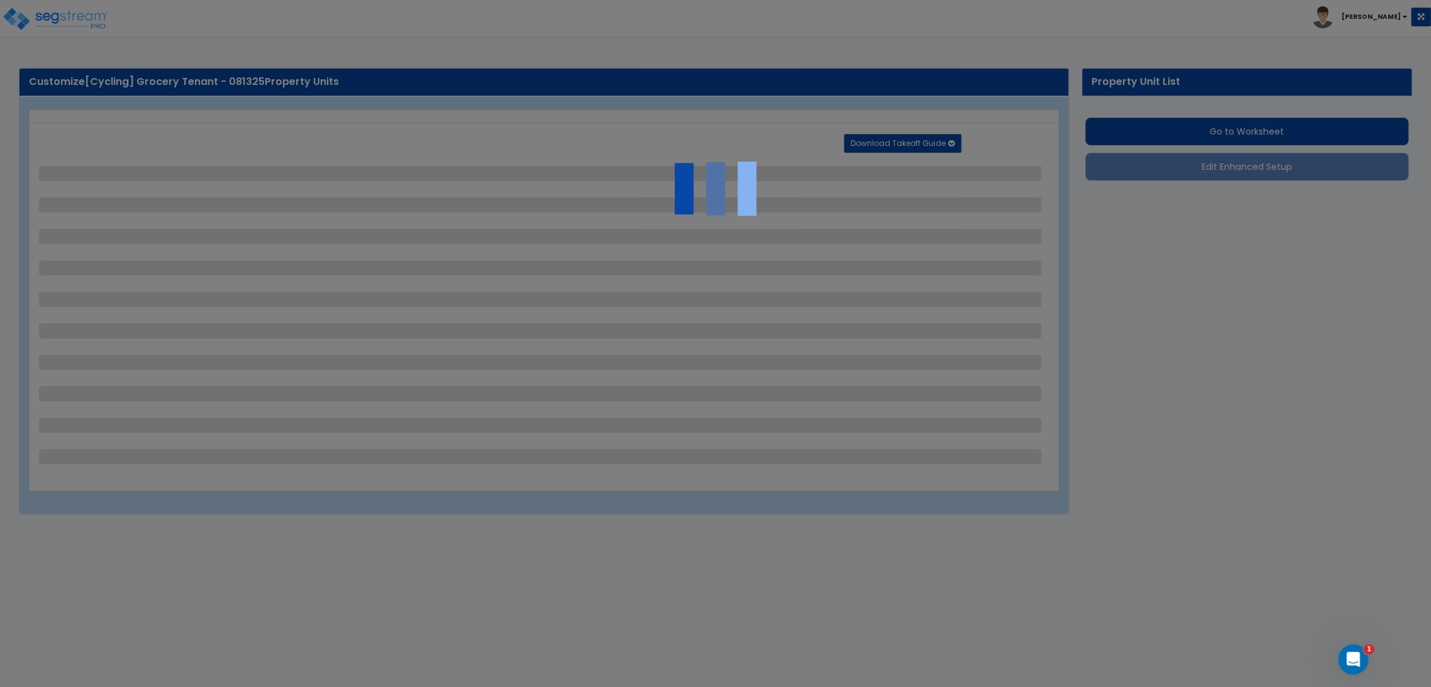
select select "2"
select select "3"
select select "4"
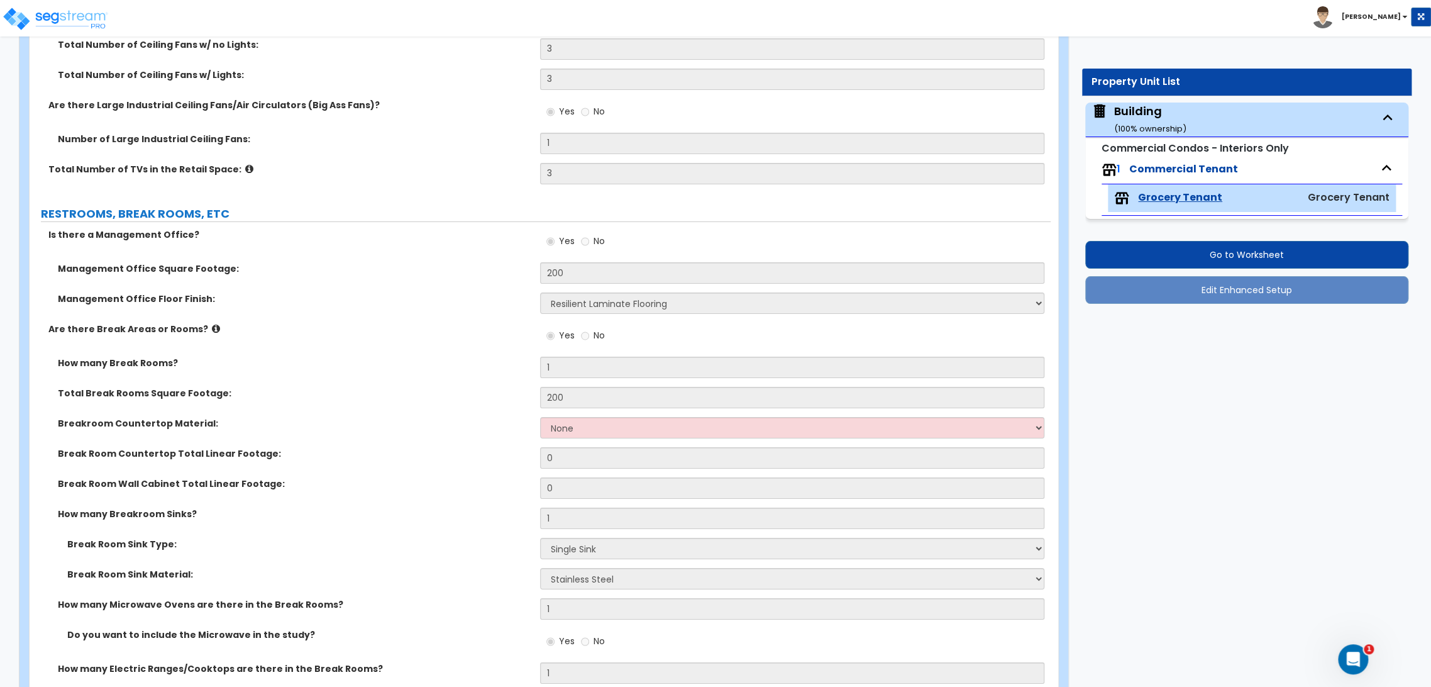
scroll to position [6153, 0]
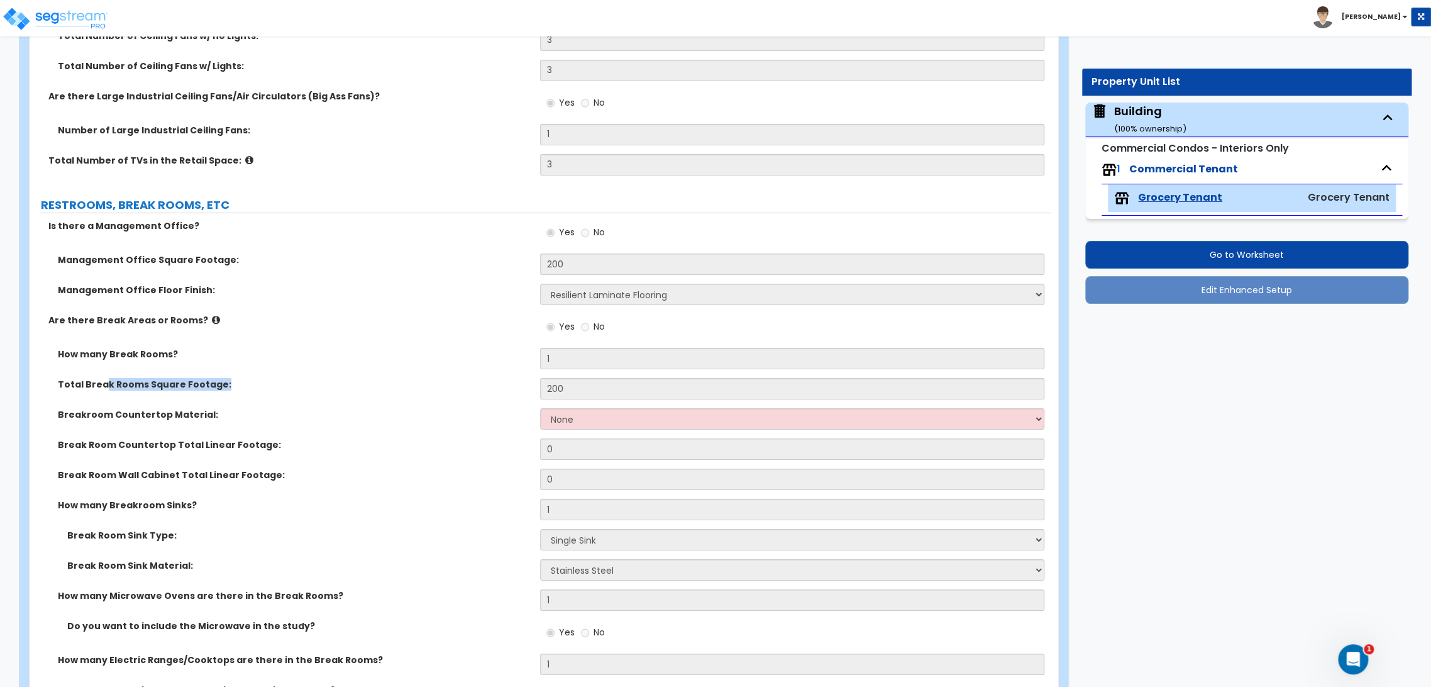
drag, startPoint x: 101, startPoint y: 382, endPoint x: 388, endPoint y: 397, distance: 287.8
click at [388, 397] on div "Total Break Rooms Square Footage: 200" at bounding box center [540, 393] width 1021 height 30
drag, startPoint x: 361, startPoint y: 425, endPoint x: 42, endPoint y: 408, distance: 319.3
click at [42, 408] on div "Breakroom Countertop Material: None Plastic Laminate Solid Surface Stone Quartz…" at bounding box center [540, 423] width 1021 height 30
